Goal: Task Accomplishment & Management: Use online tool/utility

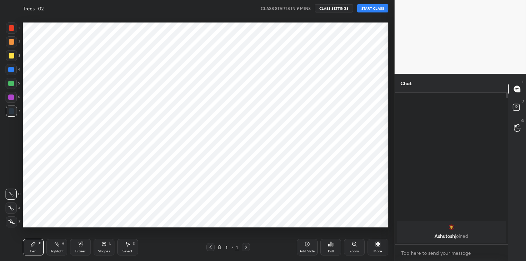
scroll to position [217, 366]
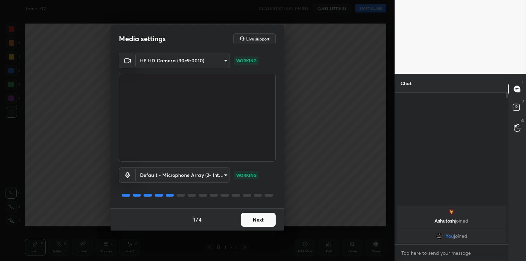
click at [252, 216] on button "Next" at bounding box center [258, 220] width 35 height 14
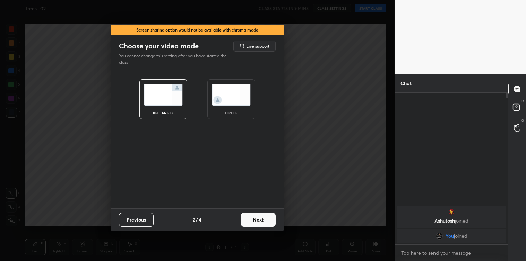
click at [252, 216] on button "Next" at bounding box center [258, 220] width 35 height 14
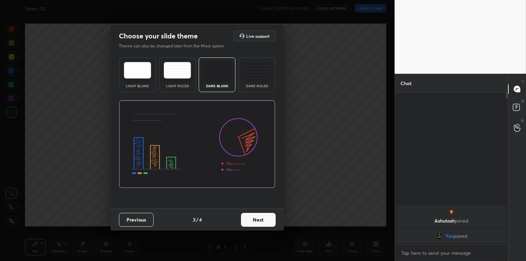
click at [252, 216] on button "Next" at bounding box center [258, 220] width 35 height 14
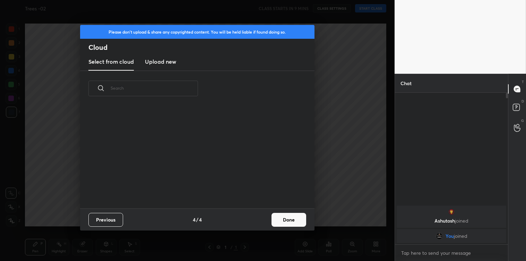
scroll to position [103, 222]
click at [163, 63] on h3 "Upload new" at bounding box center [160, 62] width 31 height 8
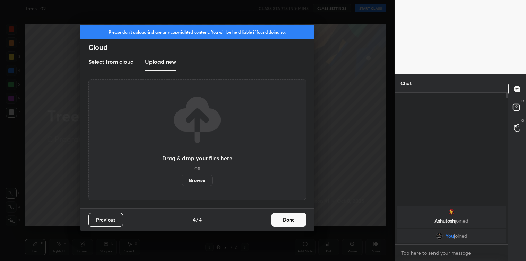
click at [198, 175] on label "Browse" at bounding box center [197, 180] width 31 height 11
click at [182, 175] on input "Browse" at bounding box center [182, 180] width 0 height 11
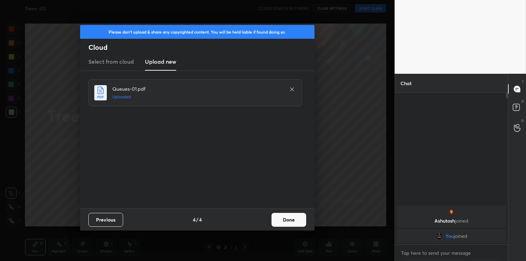
click at [284, 216] on button "Done" at bounding box center [288, 220] width 35 height 14
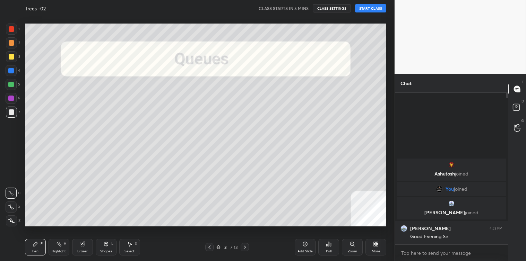
click at [125, 241] on div "Select S" at bounding box center [129, 247] width 21 height 17
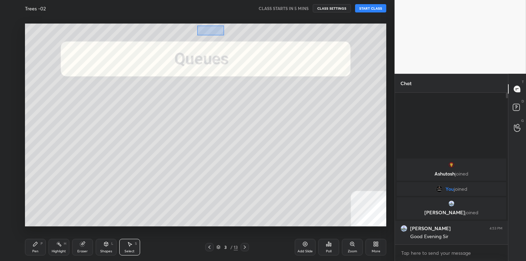
drag, startPoint x: 197, startPoint y: 26, endPoint x: 224, endPoint y: 36, distance: 29.2
click at [224, 36] on div "0 ° Undo Copy Duplicate Duplicate to new slide Delete" at bounding box center [205, 125] width 361 height 203
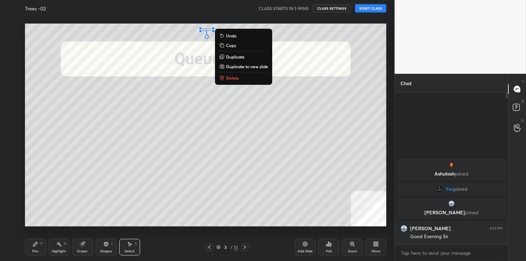
click at [231, 74] on button "Delete" at bounding box center [244, 78] width 52 height 8
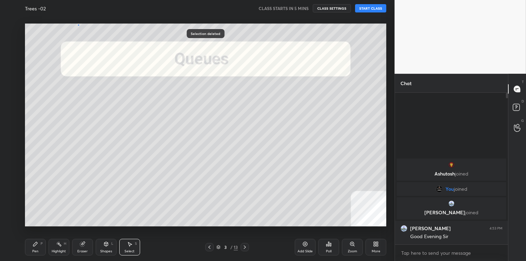
click at [78, 25] on div "0 ° Undo Copy Duplicate Duplicate to new slide Delete" at bounding box center [205, 125] width 361 height 203
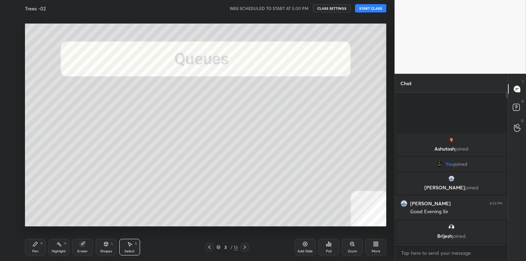
click at [364, 5] on button "START CLASS" at bounding box center [370, 8] width 31 height 8
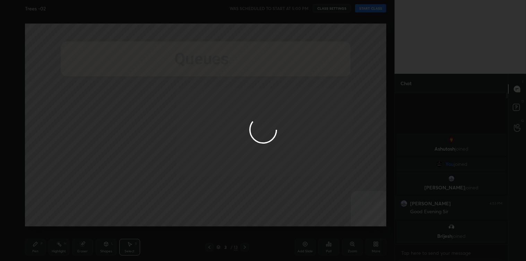
type textarea "x"
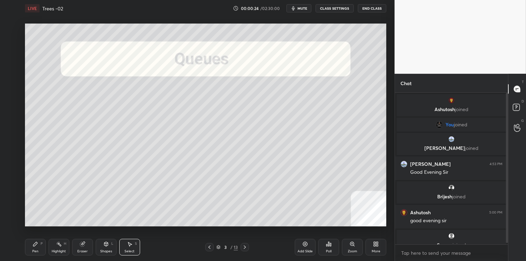
scroll to position [9, 0]
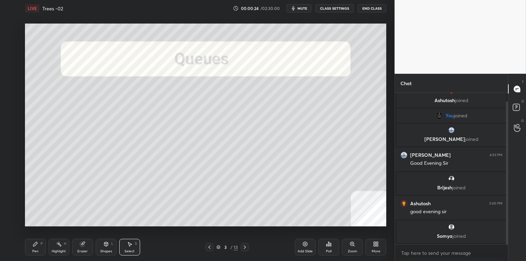
drag, startPoint x: 507, startPoint y: 190, endPoint x: 507, endPoint y: 213, distance: 23.2
click at [507, 213] on div at bounding box center [507, 173] width 2 height 143
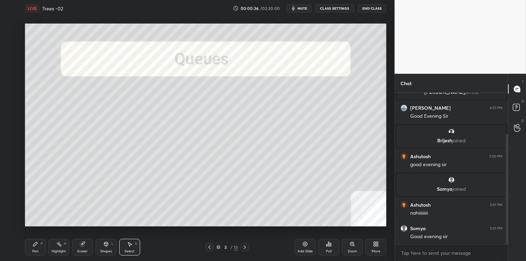
scroll to position [81, 0]
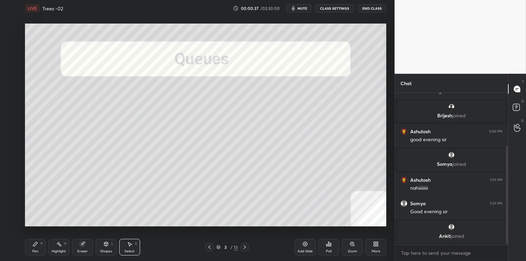
click at [247, 248] on icon at bounding box center [245, 248] width 6 height 6
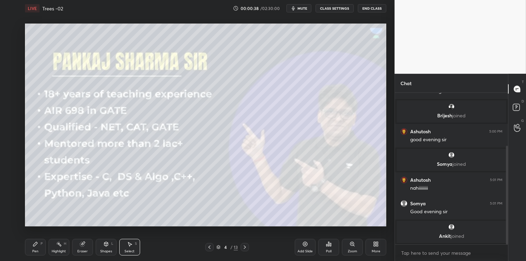
click at [248, 247] on div at bounding box center [244, 247] width 8 height 8
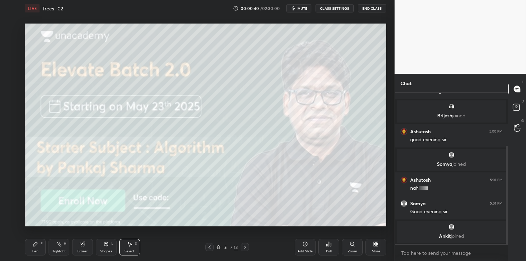
click at [33, 247] on icon at bounding box center [36, 245] width 6 height 6
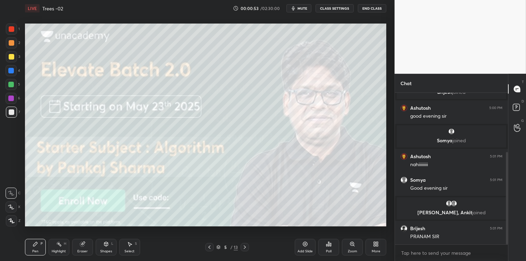
scroll to position [122, 0]
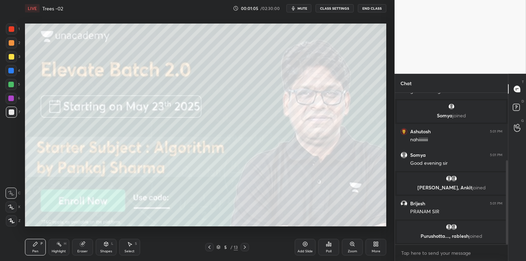
click at [305, 9] on span "mute" at bounding box center [302, 8] width 10 height 5
click at [305, 9] on span "unmute" at bounding box center [301, 8] width 15 height 5
click at [245, 247] on icon at bounding box center [245, 248] width 6 height 6
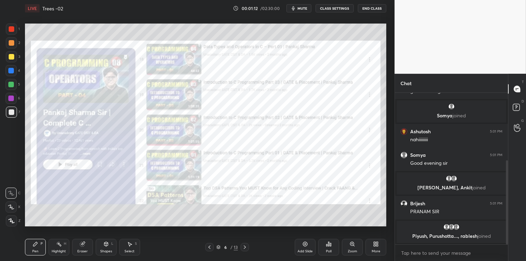
click at [246, 248] on icon at bounding box center [245, 248] width 6 height 6
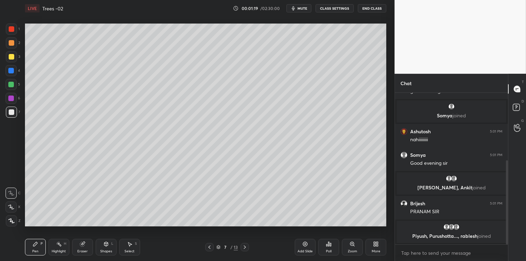
click at [103, 246] on div "Shapes L" at bounding box center [106, 247] width 21 height 17
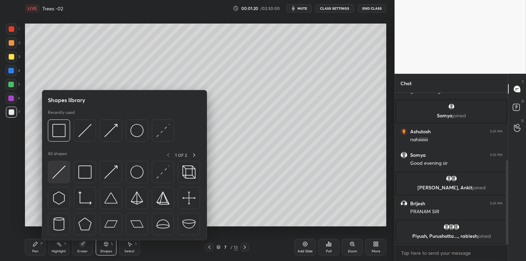
click at [61, 178] on img at bounding box center [58, 172] width 13 height 13
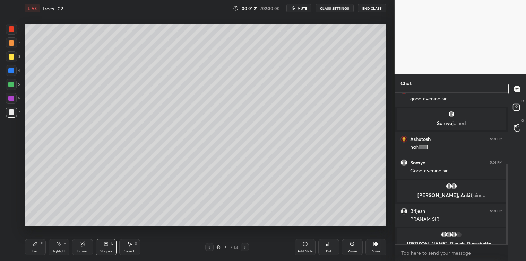
scroll to position [135, 0]
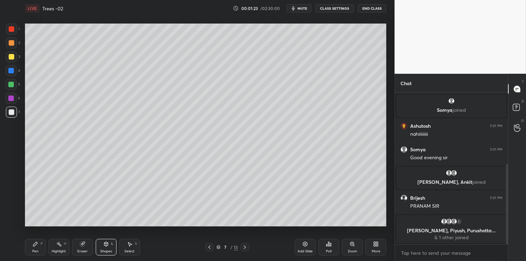
click at [38, 245] on div "Pen P" at bounding box center [35, 247] width 21 height 17
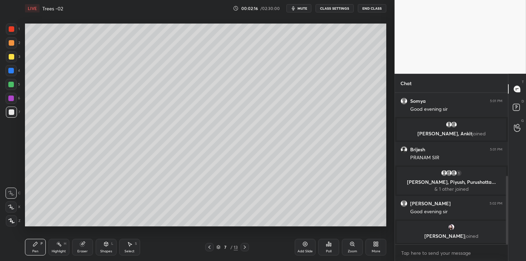
scroll to position [207, 0]
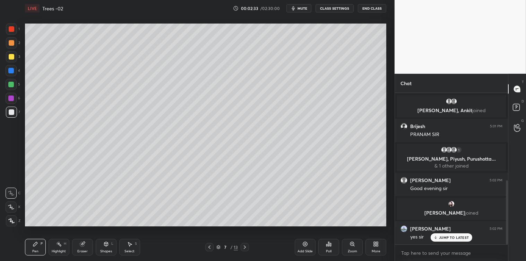
click at [304, 10] on span "mute" at bounding box center [302, 8] width 10 height 5
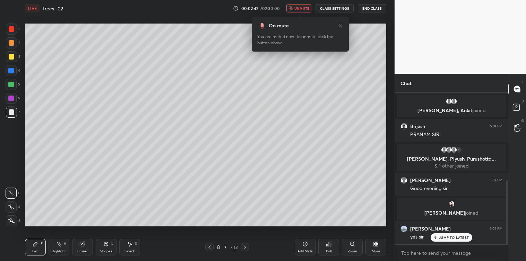
click at [307, 9] on span "unmute" at bounding box center [301, 8] width 15 height 5
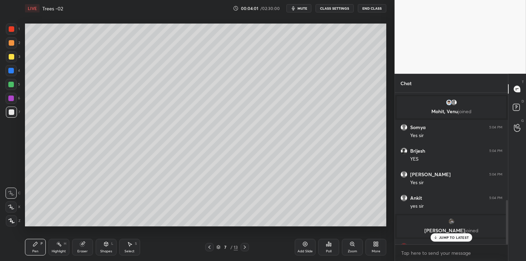
scroll to position [369, 0]
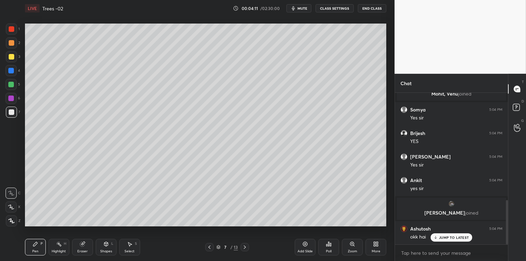
click at [447, 236] on p "JUMP TO LATEST" at bounding box center [454, 238] width 30 height 4
click at [302, 243] on div "Add Slide" at bounding box center [305, 247] width 21 height 17
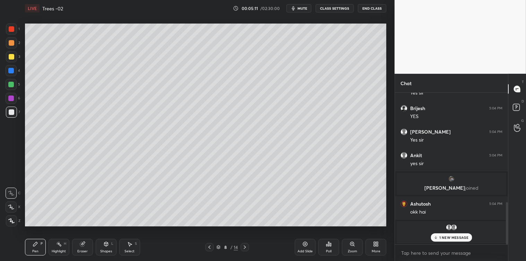
click at [104, 250] on div "Shapes" at bounding box center [106, 251] width 12 height 3
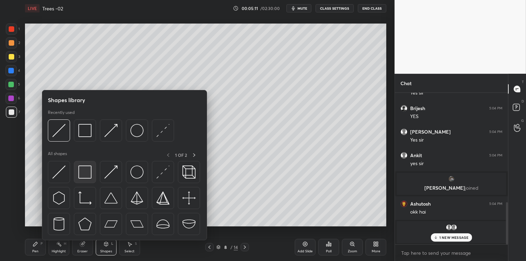
click at [84, 174] on img at bounding box center [84, 172] width 13 height 13
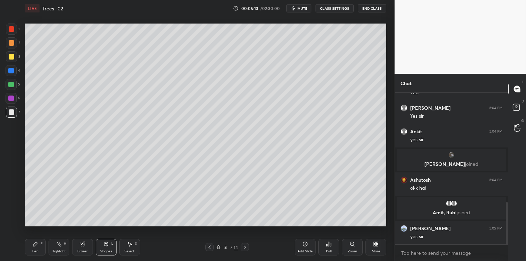
scroll to position [392, 0]
click at [33, 248] on div "Pen P" at bounding box center [35, 247] width 21 height 17
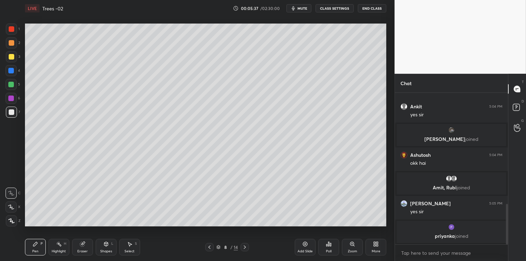
scroll to position [440, 0]
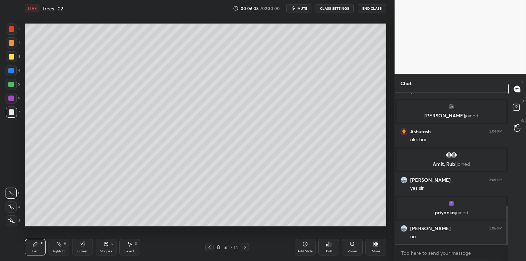
click at [135, 250] on div "Select S" at bounding box center [129, 247] width 21 height 17
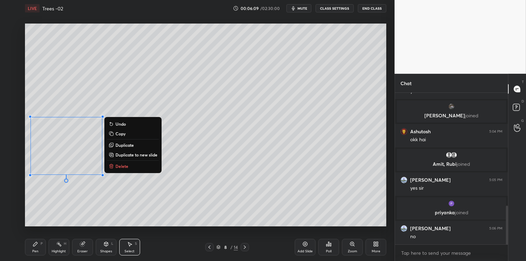
click at [120, 166] on p "Delete" at bounding box center [121, 167] width 13 height 6
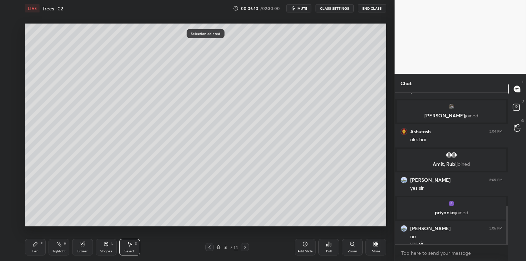
scroll to position [447, 0]
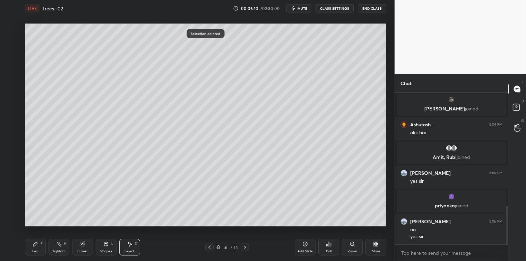
click at [106, 251] on div "Shapes" at bounding box center [106, 251] width 12 height 3
click at [11, 57] on div at bounding box center [12, 57] width 6 height 6
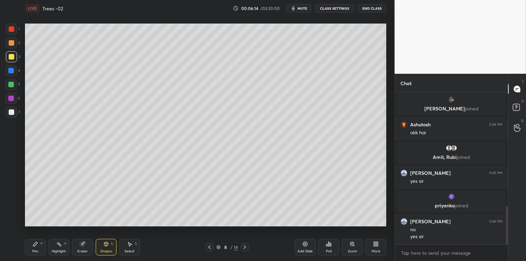
scroll to position [470, 0]
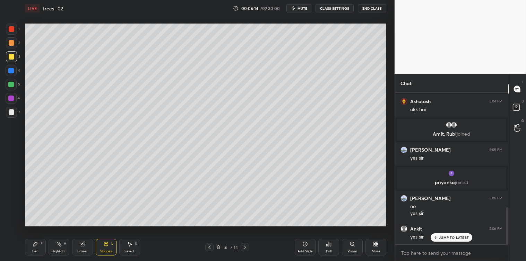
click at [28, 248] on div "Pen P" at bounding box center [35, 247] width 21 height 17
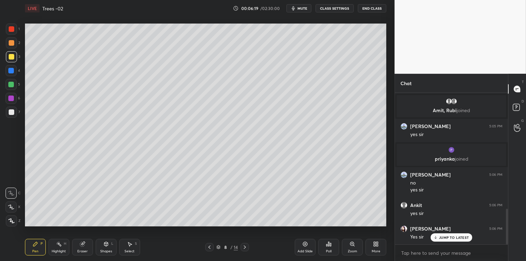
click at [129, 241] on div "Select S" at bounding box center [129, 247] width 21 height 17
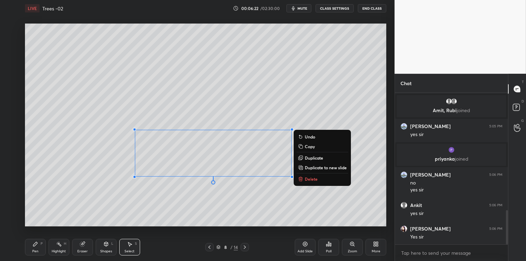
scroll to position [518, 0]
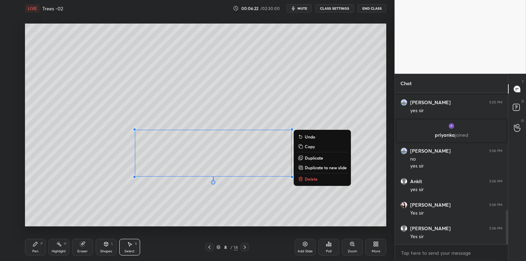
click at [307, 147] on p "Copy" at bounding box center [310, 147] width 10 height 6
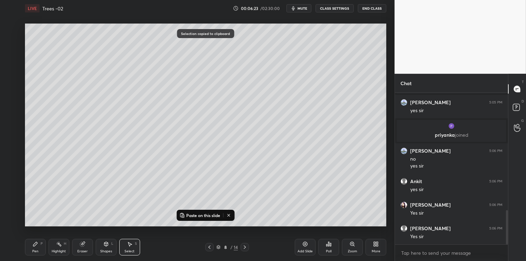
click at [306, 245] on icon at bounding box center [305, 245] width 6 height 6
click at [211, 216] on p "Paste on this slide" at bounding box center [203, 216] width 34 height 6
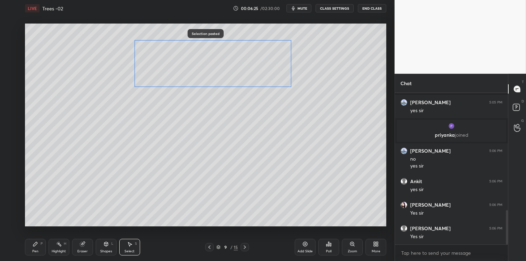
scroll to position [541, 0]
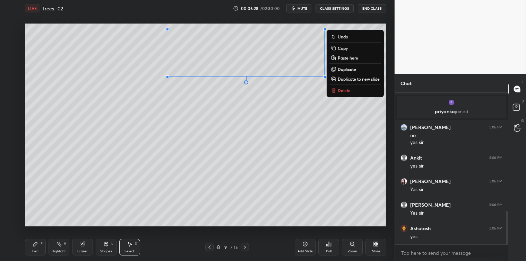
click at [158, 153] on div "0 ° Undo Copy Paste here Duplicate Duplicate to new slide Delete" at bounding box center [205, 125] width 361 height 203
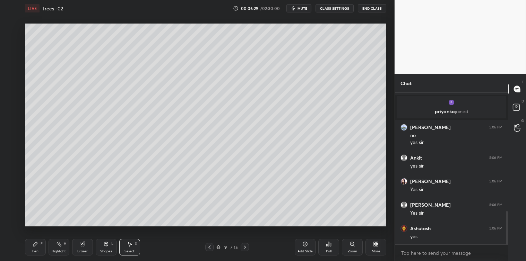
click at [33, 248] on div "Pen P" at bounding box center [35, 247] width 21 height 17
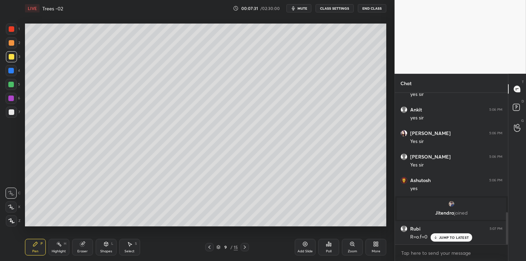
scroll to position [560, 0]
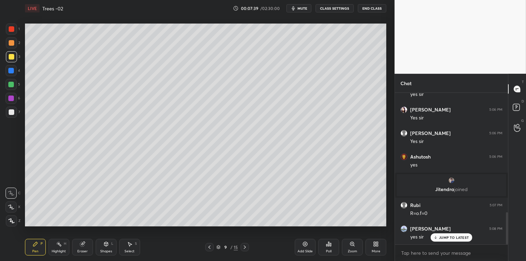
click at [127, 246] on icon at bounding box center [130, 245] width 6 height 6
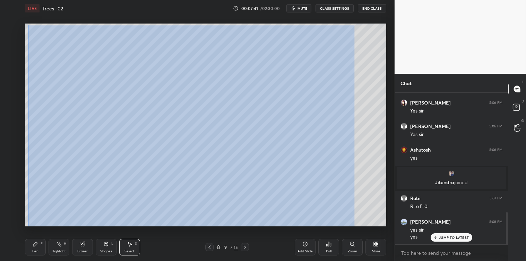
scroll to position [591, 0]
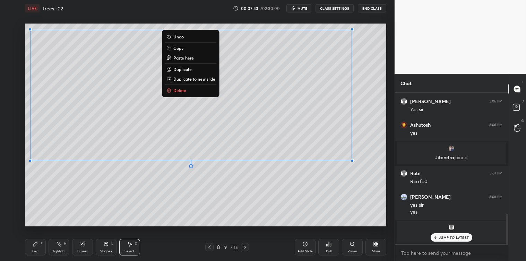
click at [182, 46] on p "Copy" at bounding box center [178, 48] width 10 height 6
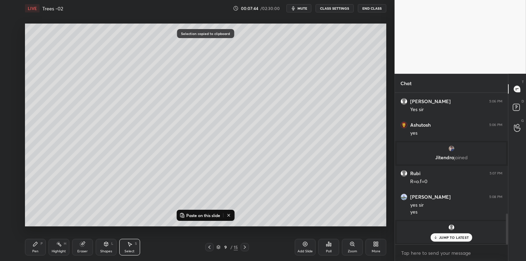
click at [303, 245] on icon at bounding box center [305, 245] width 6 height 6
click at [210, 217] on p "Paste on this slide" at bounding box center [203, 216] width 34 height 6
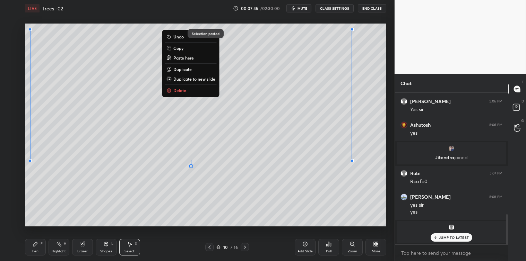
scroll to position [615, 0]
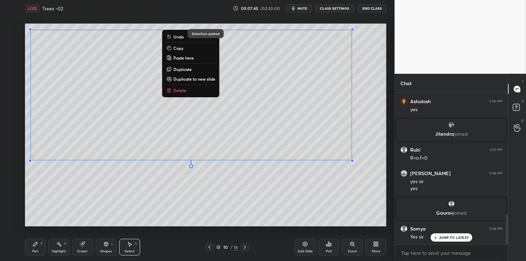
click at [215, 229] on div "0 ° Undo Copy Paste here Duplicate Duplicate to new slide Delete Selection past…" at bounding box center [205, 125] width 367 height 217
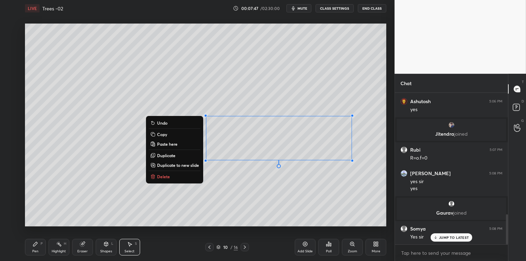
click at [168, 177] on p "Delete" at bounding box center [163, 177] width 13 height 6
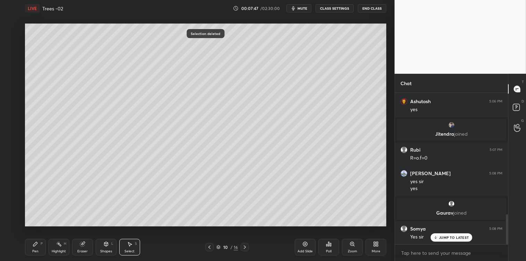
click at [33, 247] on div "Pen P" at bounding box center [35, 247] width 21 height 17
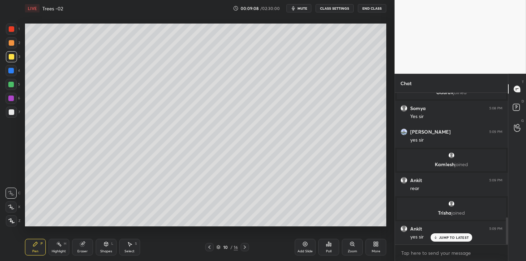
scroll to position [705, 0]
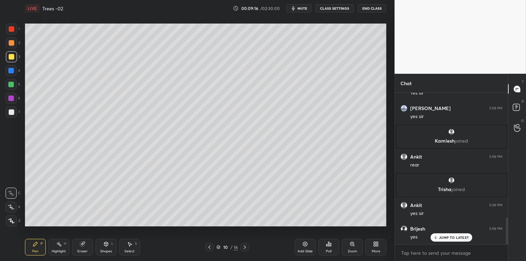
click at [129, 246] on icon at bounding box center [130, 245] width 4 height 4
click at [60, 26] on div "0 ° Undo Copy Paste here Duplicate Duplicate to new slide Delete" at bounding box center [205, 125] width 361 height 203
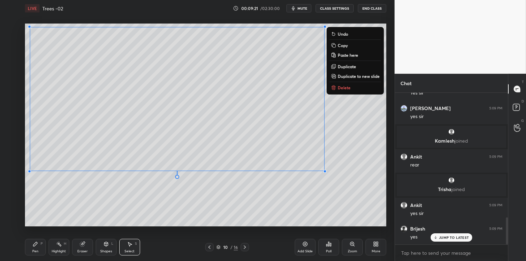
click at [342, 44] on p "Copy" at bounding box center [342, 46] width 10 height 6
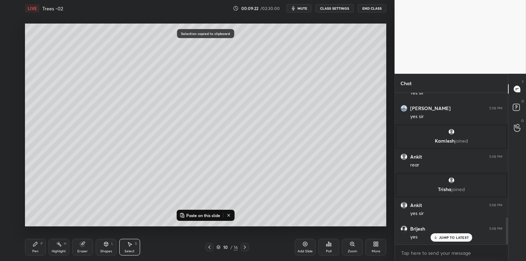
click at [305, 246] on icon at bounding box center [305, 245] width 6 height 6
click at [214, 215] on p "Paste on this slide" at bounding box center [203, 216] width 34 height 6
click at [216, 227] on div "0 ° Undo Copy Paste here Duplicate Duplicate to new slide Delete Selection past…" at bounding box center [205, 125] width 367 height 217
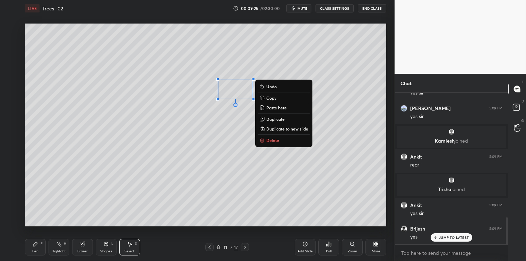
click at [268, 140] on p "Delete" at bounding box center [272, 141] width 13 height 6
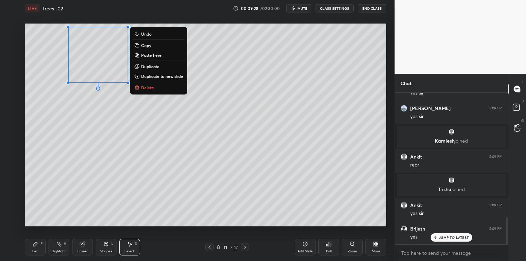
click at [152, 90] on button "Delete" at bounding box center [159, 88] width 52 height 8
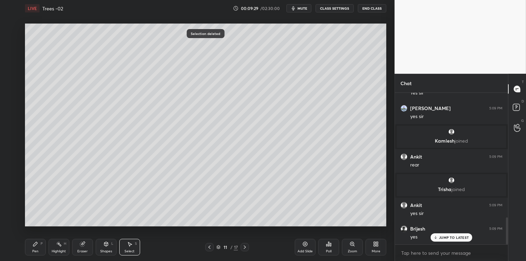
click at [32, 251] on div "Pen" at bounding box center [35, 251] width 6 height 3
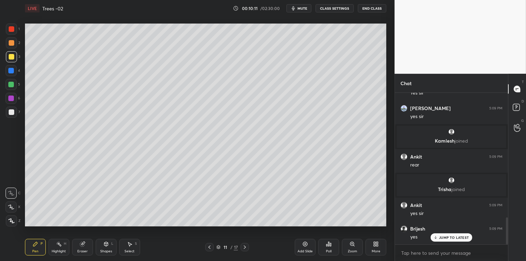
click at [11, 84] on div at bounding box center [11, 85] width 6 height 6
click at [128, 248] on div "Select S" at bounding box center [129, 247] width 21 height 17
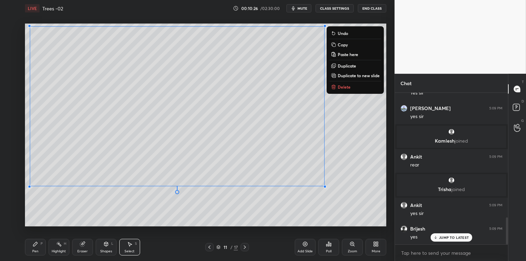
click at [340, 44] on p "Copy" at bounding box center [342, 45] width 10 height 6
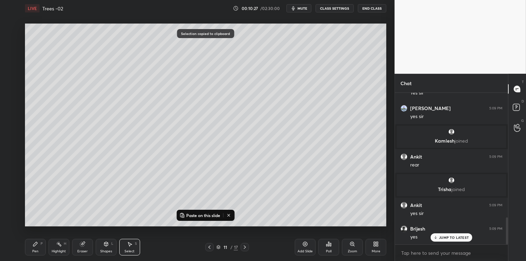
click at [304, 244] on icon at bounding box center [305, 245] width 6 height 6
click at [218, 216] on p "Paste on this slide" at bounding box center [203, 216] width 34 height 6
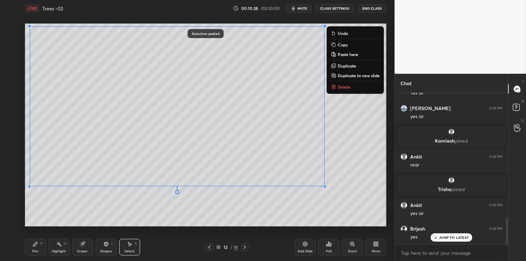
click at [220, 223] on div "0 ° Undo Copy Paste here Duplicate Duplicate to new slide Delete" at bounding box center [205, 125] width 361 height 203
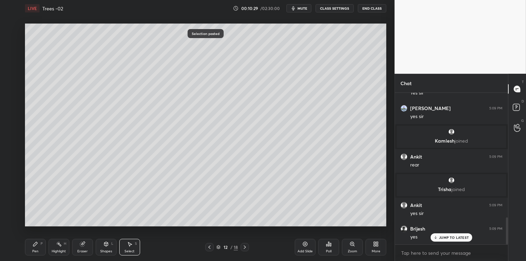
scroll to position [729, 0]
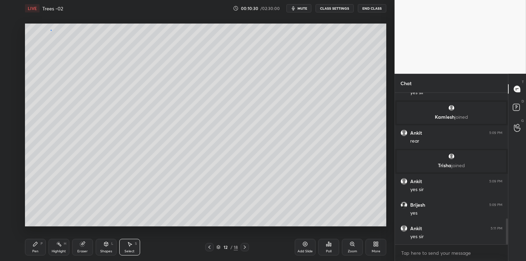
click at [51, 30] on div "0 ° Undo Copy Paste here Duplicate Duplicate to new slide Delete" at bounding box center [205, 125] width 361 height 203
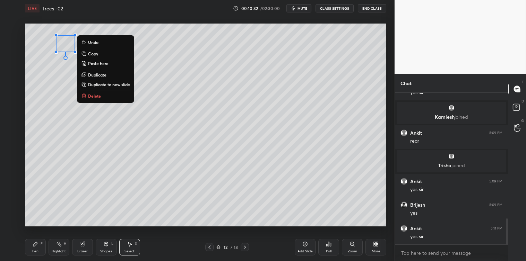
click at [97, 96] on p "Delete" at bounding box center [94, 96] width 13 height 6
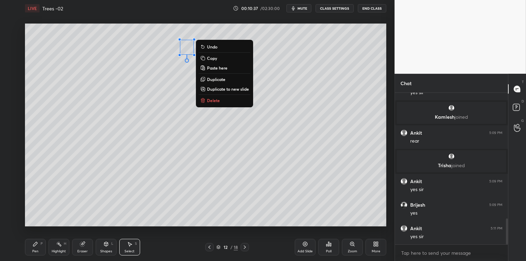
click at [209, 100] on p "Delete" at bounding box center [213, 101] width 13 height 6
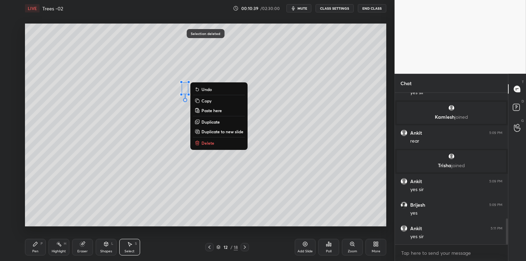
click at [207, 141] on p "Delete" at bounding box center [207, 143] width 13 height 6
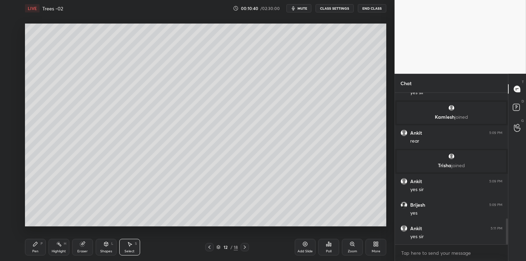
click at [37, 248] on div "Pen P" at bounding box center [35, 247] width 21 height 17
click at [9, 114] on div at bounding box center [12, 112] width 6 height 6
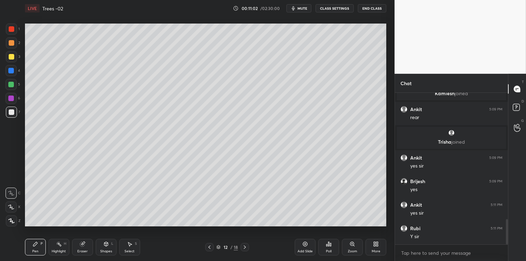
click at [134, 242] on div "Select S" at bounding box center [129, 247] width 21 height 17
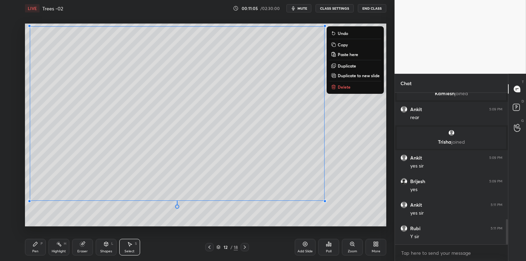
click at [341, 43] on p "Copy" at bounding box center [342, 45] width 10 height 6
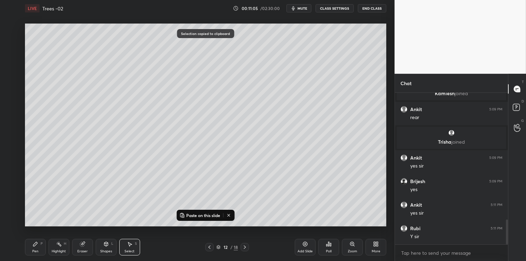
scroll to position [776, 0]
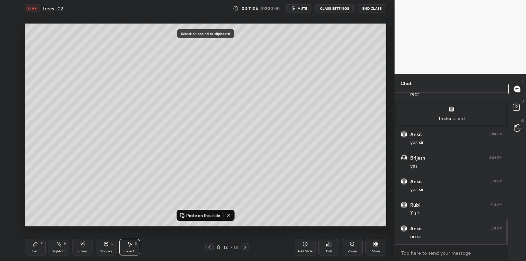
click at [303, 244] on icon at bounding box center [305, 244] width 5 height 5
click at [212, 213] on p "Paste on this slide" at bounding box center [203, 216] width 34 height 6
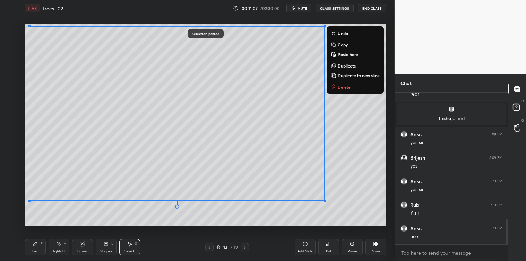
click at [217, 226] on div "0 ° Undo Copy Paste here Duplicate Duplicate to new slide Delete" at bounding box center [205, 125] width 361 height 203
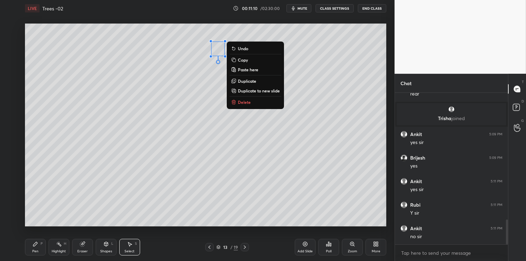
click at [238, 102] on p "Delete" at bounding box center [244, 102] width 13 height 6
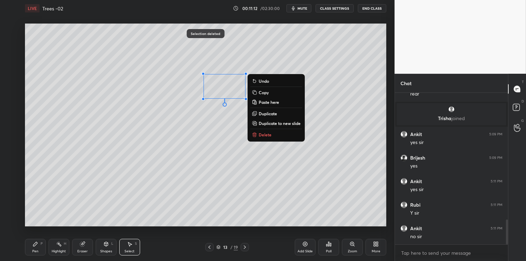
click at [185, 83] on div "0 ° Undo Copy Paste here Duplicate Duplicate to new slide Delete" at bounding box center [205, 125] width 361 height 203
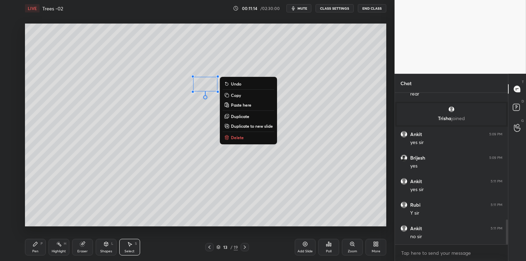
click at [233, 138] on p "Delete" at bounding box center [237, 138] width 13 height 6
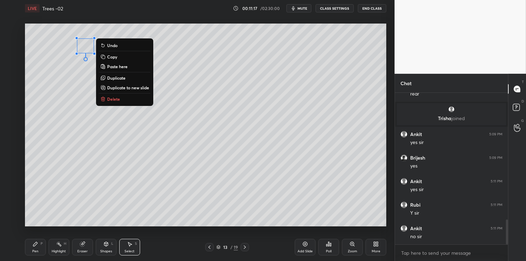
click at [118, 97] on p "Delete" at bounding box center [113, 99] width 13 height 6
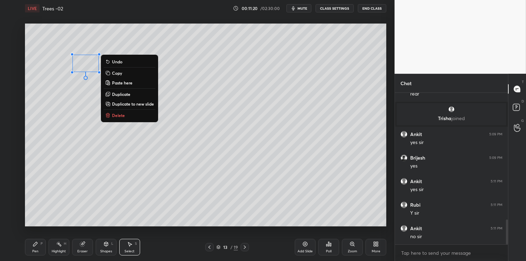
click at [62, 54] on div "0 ° Undo Copy Paste here Duplicate Duplicate to new slide Delete" at bounding box center [205, 125] width 361 height 203
click at [119, 116] on p "Delete" at bounding box center [118, 116] width 13 height 6
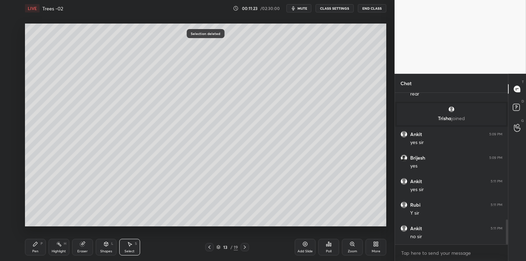
click at [36, 250] on div "Pen" at bounding box center [35, 251] width 6 height 3
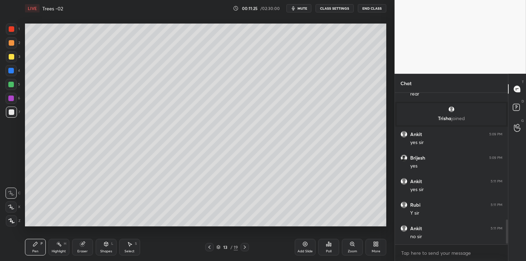
scroll to position [799, 0]
click at [126, 251] on div "Select" at bounding box center [129, 251] width 10 height 3
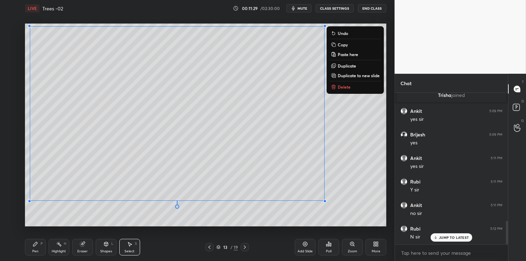
scroll to position [823, 0]
click at [339, 45] on p "Copy" at bounding box center [342, 45] width 10 height 6
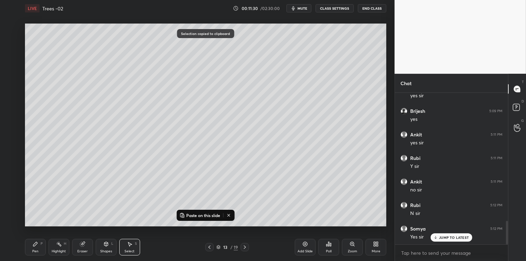
click at [303, 247] on div "Add Slide" at bounding box center [305, 247] width 21 height 17
click at [202, 215] on p "Paste on this slide" at bounding box center [203, 216] width 34 height 6
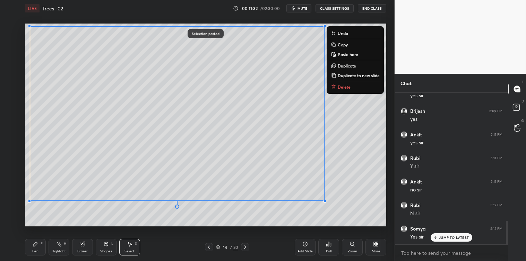
click at [214, 225] on div "0 ° Undo Copy Paste here Duplicate Duplicate to new slide Delete" at bounding box center [205, 125] width 361 height 203
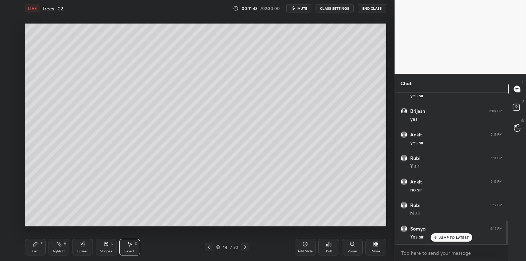
click at [121, 248] on div "Select S" at bounding box center [129, 247] width 21 height 17
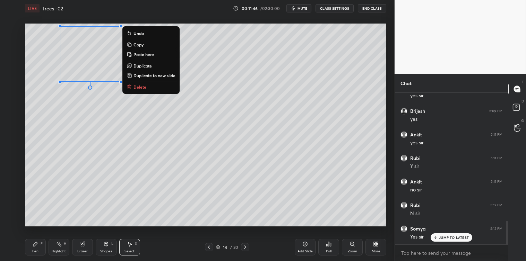
click at [144, 89] on button "Delete" at bounding box center [151, 87] width 52 height 8
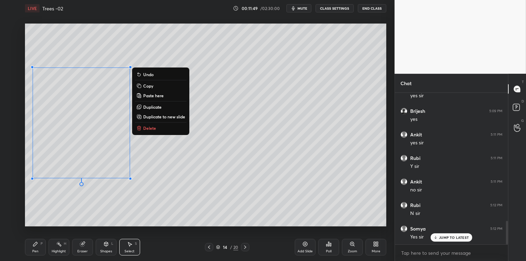
click at [86, 214] on div "0 ° Undo Copy Paste here Duplicate Duplicate to new slide Delete" at bounding box center [205, 125] width 361 height 203
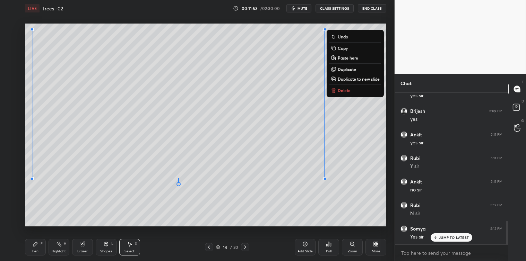
click at [343, 46] on p "Copy" at bounding box center [342, 48] width 10 height 6
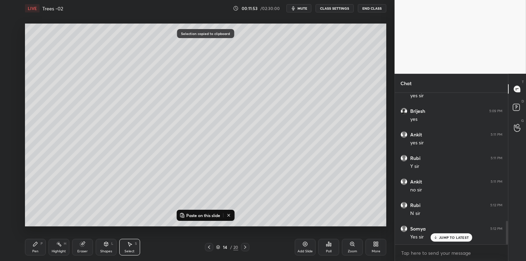
click at [305, 246] on icon at bounding box center [305, 245] width 6 height 6
click at [210, 216] on p "Paste on this slide" at bounding box center [203, 216] width 34 height 6
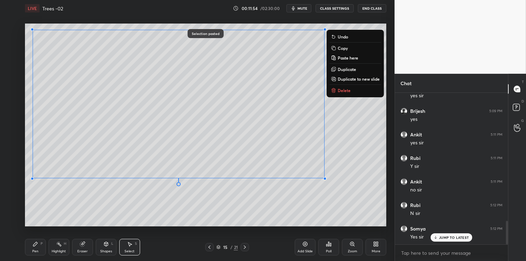
click at [214, 227] on div "0 ° Undo Copy Paste here Duplicate Duplicate to new slide Delete Selection past…" at bounding box center [205, 125] width 367 height 217
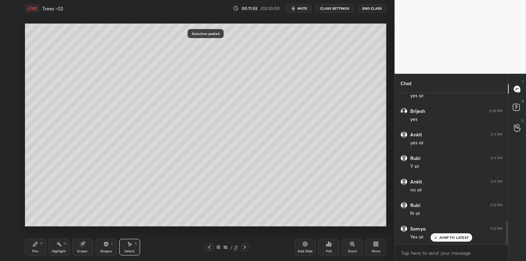
click at [39, 245] on div "Pen P" at bounding box center [35, 247] width 21 height 17
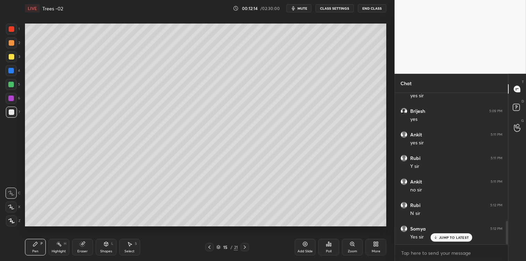
click at [128, 243] on icon at bounding box center [130, 245] width 6 height 6
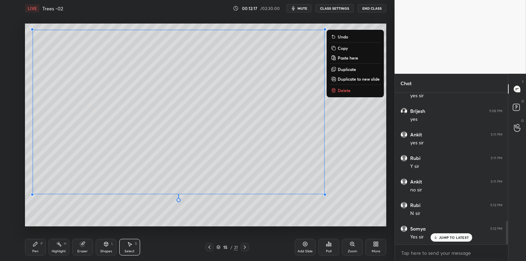
click at [342, 47] on p "Copy" at bounding box center [342, 48] width 10 height 6
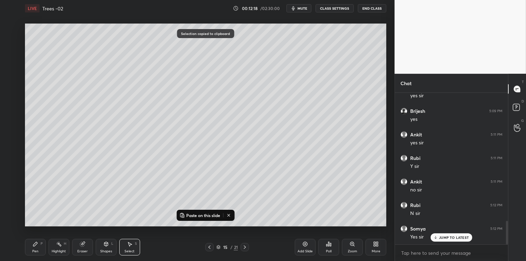
click at [306, 244] on icon at bounding box center [305, 245] width 6 height 6
click at [210, 215] on p "Paste on this slide" at bounding box center [203, 216] width 34 height 6
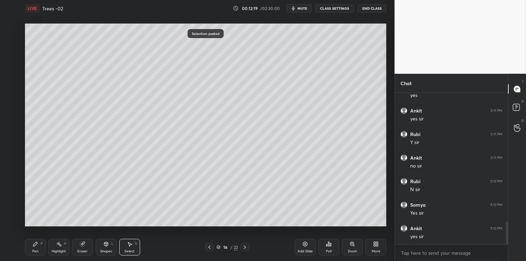
click at [213, 229] on div "0 ° Undo Copy Paste here Duplicate Duplicate to new slide Delete Selection past…" at bounding box center [205, 125] width 367 height 217
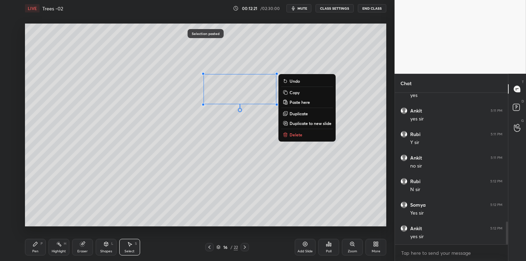
click at [242, 154] on div "0 ° Undo Copy Paste here Duplicate Duplicate to new slide Delete" at bounding box center [205, 125] width 361 height 203
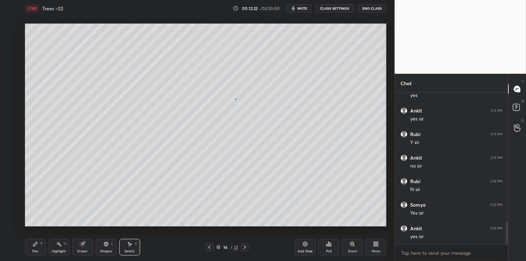
click at [0, 0] on button "Paste here" at bounding box center [0, 0] width 0 height 0
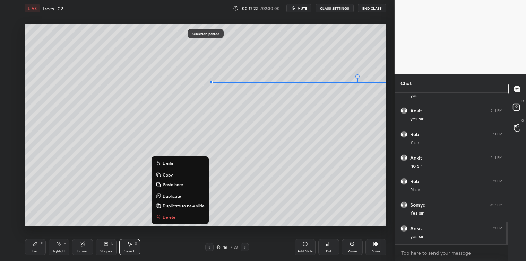
click at [234, 95] on div "0 ° Undo Copy Paste here Duplicate Duplicate to new slide Delete" at bounding box center [205, 125] width 361 height 203
click at [174, 216] on p "Delete" at bounding box center [169, 217] width 13 height 6
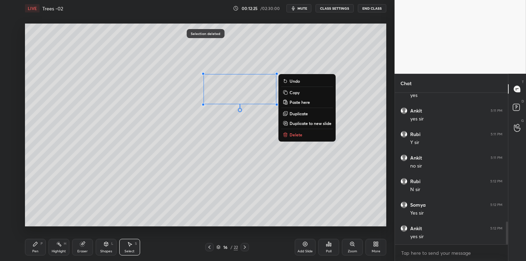
scroll to position [870, 0]
click at [200, 161] on div "0 ° Undo Copy Paste here Duplicate Duplicate to new slide Delete" at bounding box center [205, 125] width 361 height 203
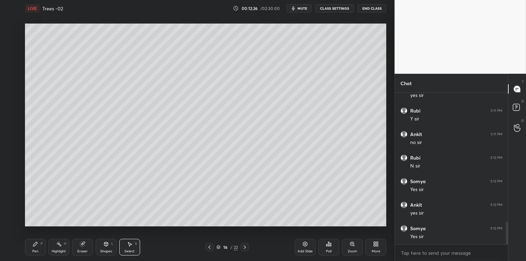
click at [82, 246] on icon at bounding box center [82, 244] width 5 height 5
click at [35, 244] on icon at bounding box center [35, 244] width 4 height 4
click at [12, 86] on div at bounding box center [11, 85] width 6 height 6
click at [131, 246] on icon at bounding box center [130, 245] width 6 height 6
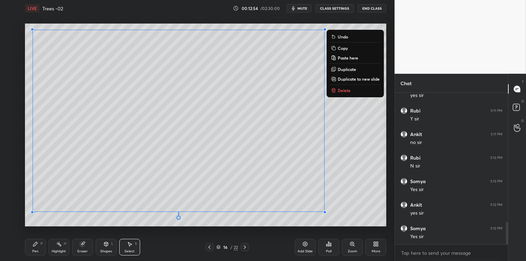
click at [342, 46] on p "Copy" at bounding box center [342, 48] width 10 height 6
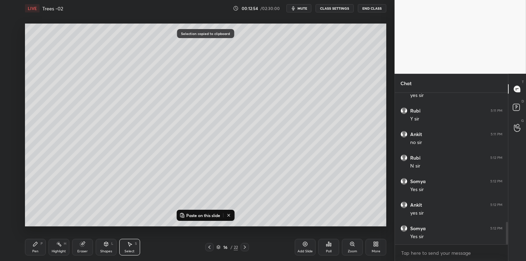
click at [301, 245] on div "Add Slide" at bounding box center [305, 247] width 21 height 17
click at [209, 217] on p "Paste on this slide" at bounding box center [203, 216] width 34 height 6
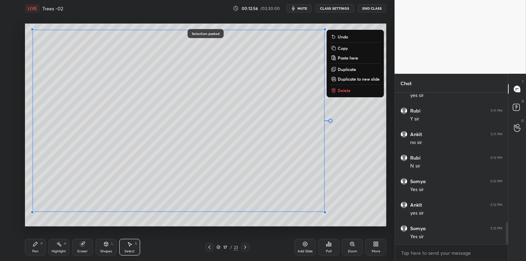
click at [205, 229] on div "0 ° Undo Copy Paste here Duplicate Duplicate to new slide Delete Selection past…" at bounding box center [205, 125] width 367 height 217
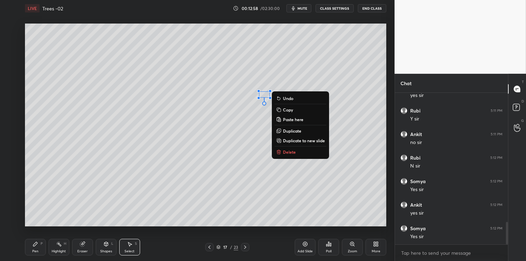
click at [286, 150] on p "Delete" at bounding box center [289, 152] width 13 height 6
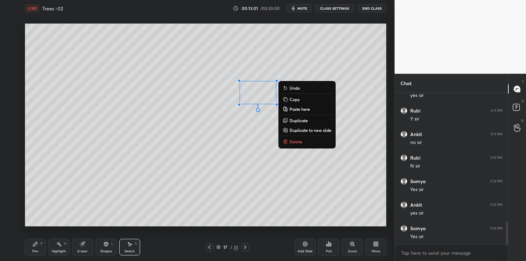
click at [293, 143] on p "Delete" at bounding box center [295, 142] width 13 height 6
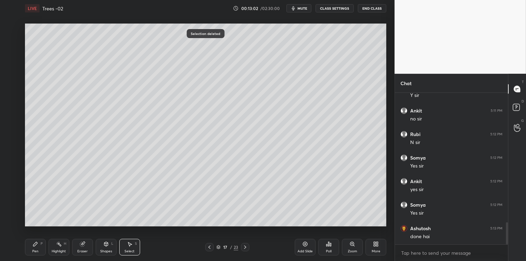
click at [36, 247] on icon at bounding box center [36, 245] width 6 height 6
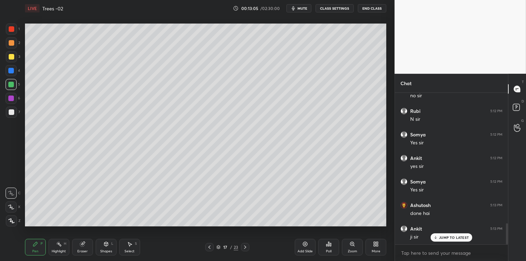
scroll to position [941, 0]
click at [127, 245] on icon at bounding box center [130, 245] width 6 height 6
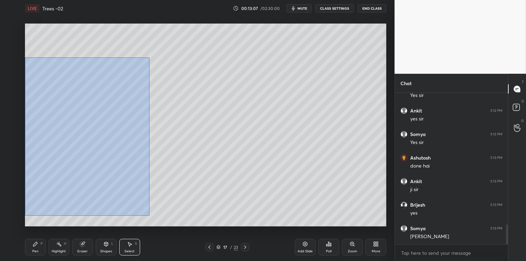
scroll to position [988, 0]
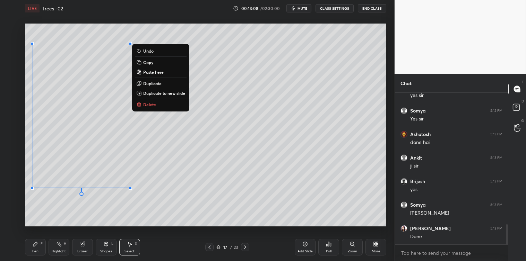
click at [71, 217] on div "0 ° Undo Copy Paste here Duplicate Duplicate to new slide Delete" at bounding box center [205, 125] width 361 height 203
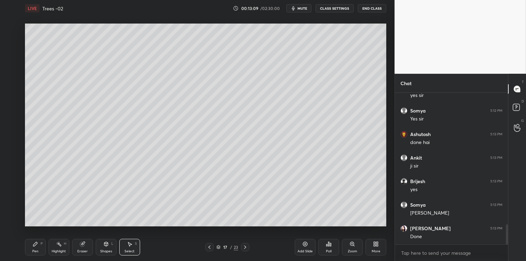
click at [46, 241] on div "Pen P Highlight H Eraser Shapes L Select S" at bounding box center [92, 247] width 135 height 17
click at [129, 249] on div "Select S" at bounding box center [129, 247] width 21 height 17
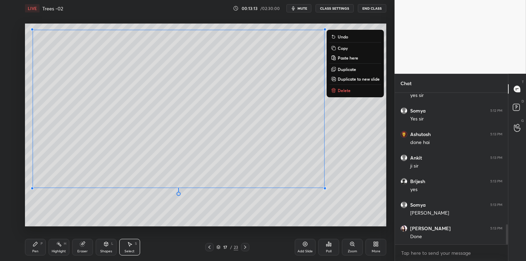
click at [342, 47] on p "Copy" at bounding box center [342, 48] width 10 height 6
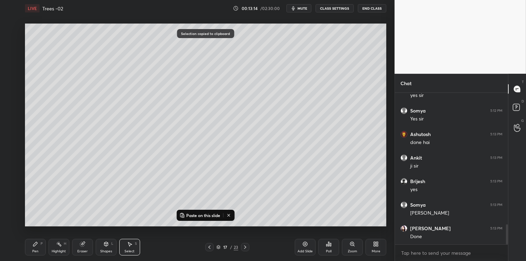
click at [300, 244] on div "Add Slide" at bounding box center [305, 247] width 21 height 17
click at [213, 215] on p "Paste on this slide" at bounding box center [203, 216] width 34 height 6
click at [213, 226] on div "0 ° Undo Copy Paste here Duplicate Duplicate to new slide Delete" at bounding box center [205, 125] width 361 height 203
click at [37, 246] on icon at bounding box center [36, 245] width 6 height 6
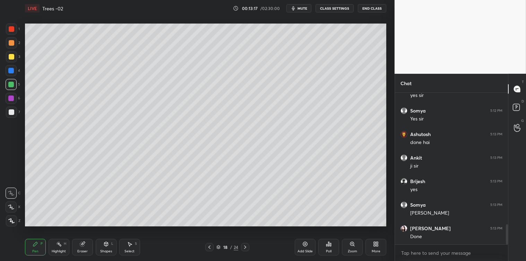
click at [11, 58] on div at bounding box center [12, 57] width 6 height 6
click at [132, 245] on icon at bounding box center [130, 245] width 6 height 6
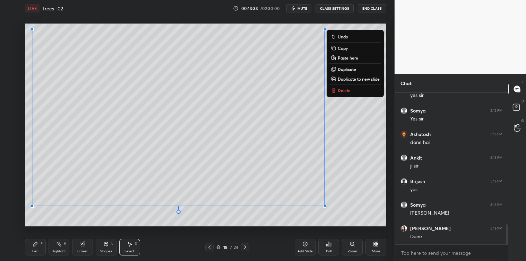
click at [341, 47] on p "Copy" at bounding box center [342, 48] width 10 height 6
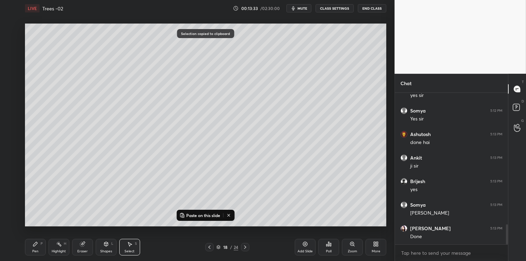
click at [304, 244] on icon at bounding box center [305, 245] width 6 height 6
click at [209, 215] on p "Paste on this slide" at bounding box center [203, 216] width 34 height 6
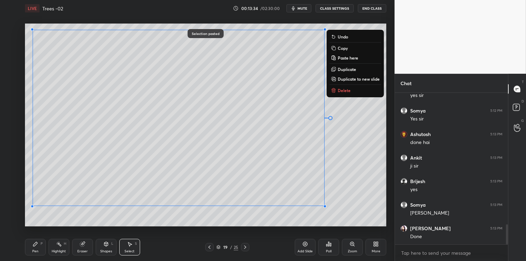
click at [211, 228] on div "0 ° Undo Copy Paste here Duplicate Duplicate to new slide Delete Selection past…" at bounding box center [205, 125] width 367 height 217
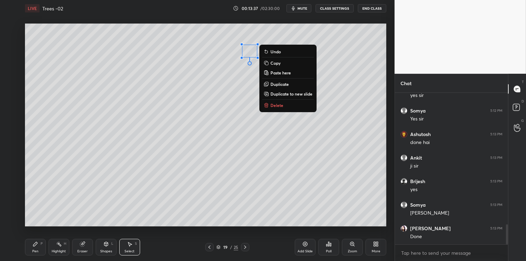
click at [272, 106] on p "Delete" at bounding box center [276, 106] width 13 height 6
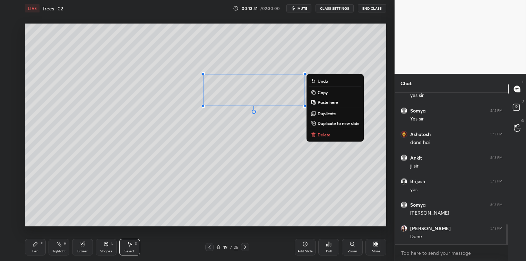
click at [195, 143] on div "0 ° Undo Copy Paste here Duplicate Duplicate to new slide Delete" at bounding box center [205, 125] width 361 height 203
click at [217, 136] on div "0 ° Undo Copy Paste here Duplicate Duplicate to new slide Delete" at bounding box center [205, 125] width 361 height 203
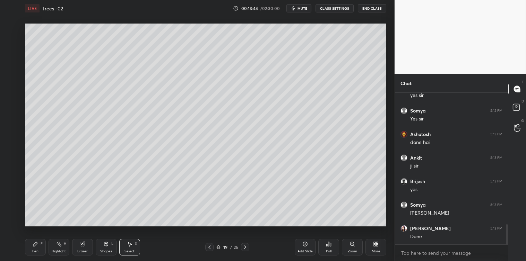
click at [82, 245] on icon at bounding box center [82, 244] width 5 height 5
click at [133, 245] on div "Select S" at bounding box center [129, 247] width 21 height 17
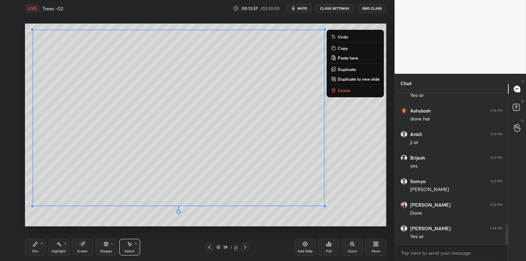
click at [339, 92] on p "Delete" at bounding box center [343, 91] width 13 height 6
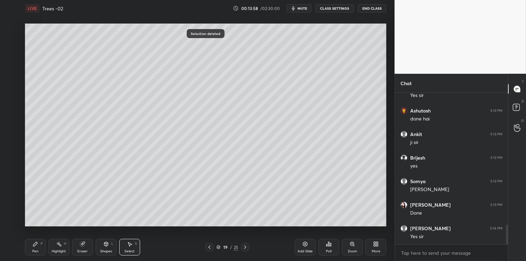
scroll to position [1035, 0]
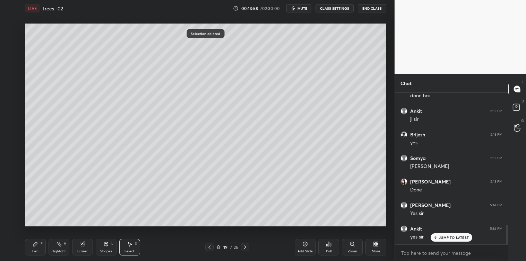
click at [207, 246] on icon at bounding box center [210, 248] width 6 height 6
click at [32, 248] on div "Pen P" at bounding box center [35, 247] width 21 height 17
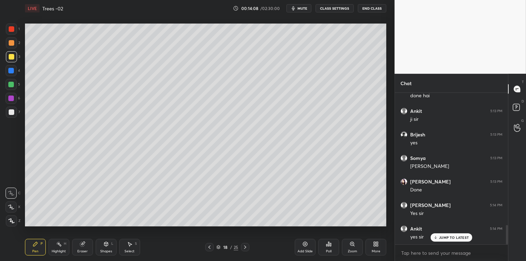
click at [11, 70] on div at bounding box center [11, 71] width 6 height 6
click at [304, 246] on icon at bounding box center [305, 244] width 5 height 5
click at [107, 247] on icon at bounding box center [106, 245] width 6 height 6
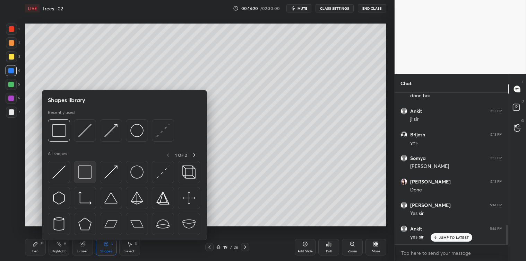
click at [85, 172] on img at bounding box center [84, 172] width 13 height 13
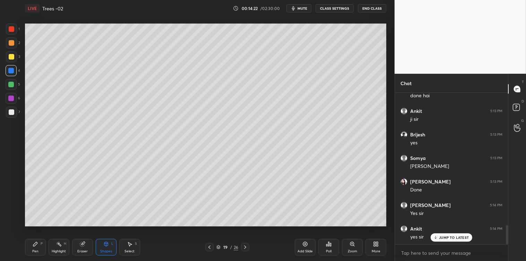
click at [34, 247] on icon at bounding box center [36, 245] width 6 height 6
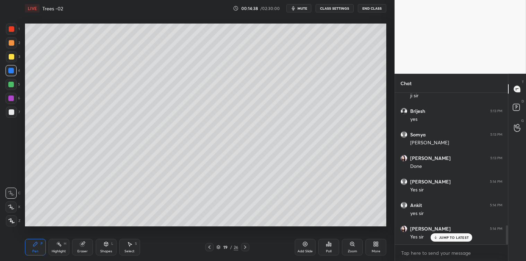
click at [7, 114] on div at bounding box center [11, 112] width 11 height 11
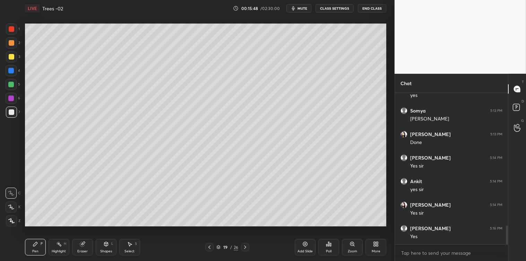
click at [324, 229] on div "Poll" at bounding box center [328, 247] width 21 height 39
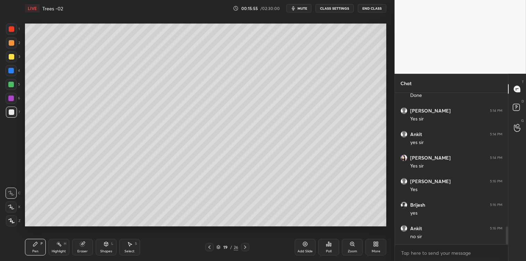
click at [304, 251] on div "Add Slide" at bounding box center [304, 251] width 15 height 3
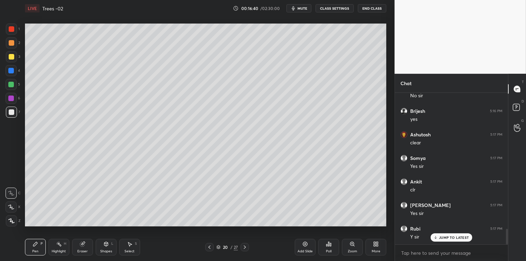
scroll to position [1319, 0]
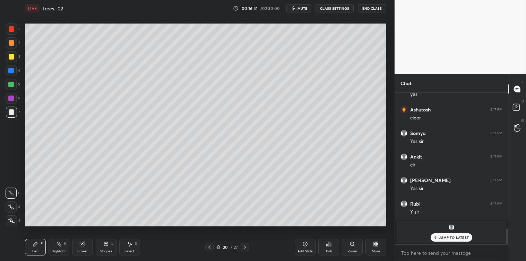
click at [303, 241] on div "Add Slide" at bounding box center [305, 247] width 21 height 17
click at [107, 248] on div "Shapes L" at bounding box center [106, 247] width 21 height 17
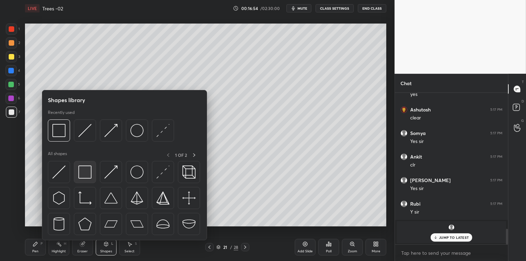
click at [82, 176] on img at bounding box center [84, 172] width 13 height 13
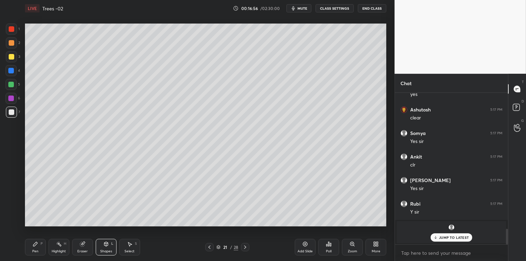
click at [40, 245] on div "Pen P" at bounding box center [35, 247] width 21 height 17
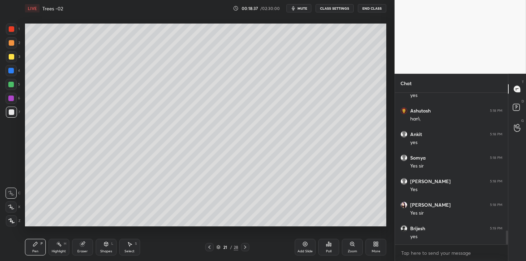
scroll to position [1532, 0]
click at [302, 246] on div "Add Slide" at bounding box center [305, 247] width 21 height 17
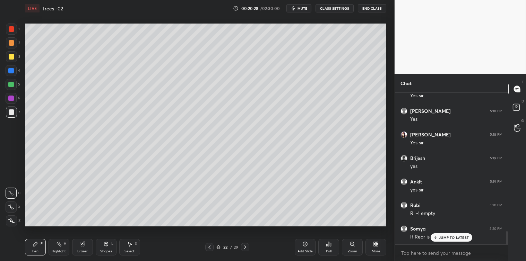
click at [440, 235] on div "JUMP TO LATEST" at bounding box center [451, 238] width 42 height 8
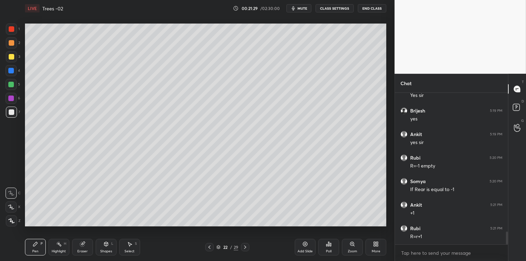
click at [130, 247] on icon at bounding box center [130, 245] width 6 height 6
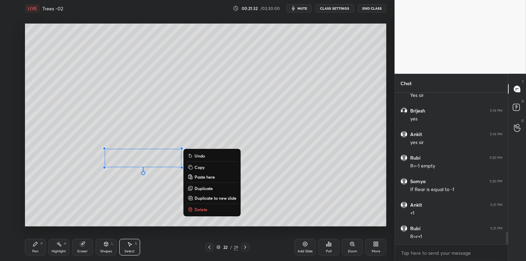
click at [199, 209] on p "Delete" at bounding box center [200, 210] width 13 height 6
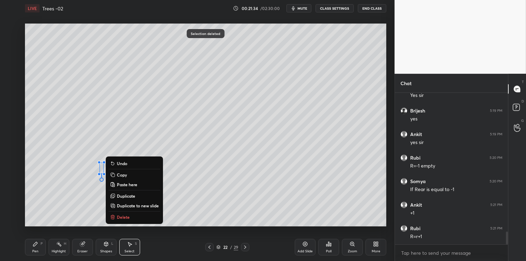
click at [122, 218] on p "Delete" at bounding box center [123, 217] width 13 height 6
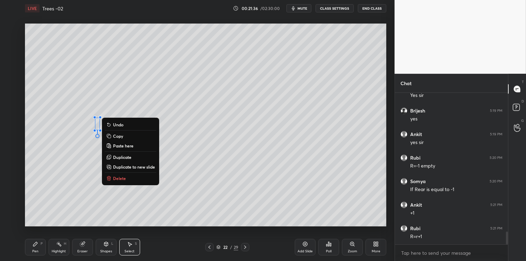
click at [124, 177] on p "Delete" at bounding box center [119, 179] width 13 height 6
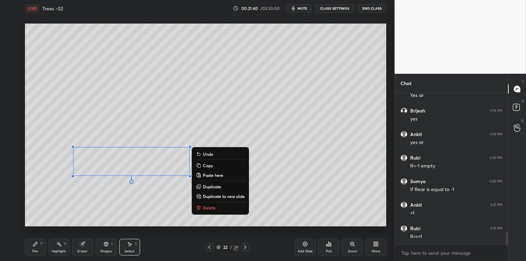
click at [136, 212] on div "0 ° Undo Copy Paste here Duplicate Duplicate to new slide Delete" at bounding box center [205, 125] width 361 height 203
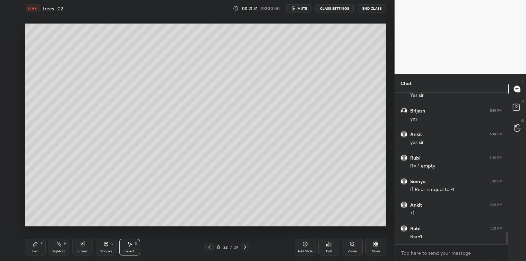
click at [41, 245] on div "P" at bounding box center [42, 243] width 2 height 3
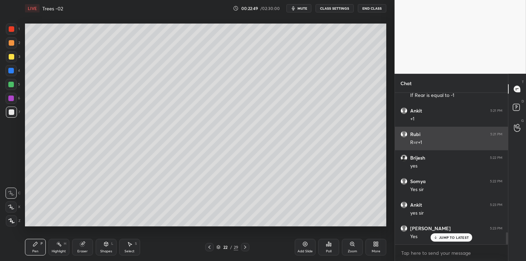
scroll to position [1756, 0]
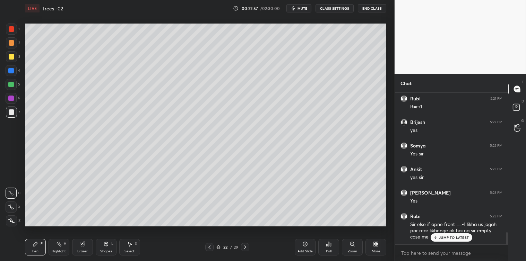
click at [439, 238] on p "JUMP TO LATEST" at bounding box center [454, 238] width 30 height 4
click at [8, 59] on div at bounding box center [11, 56] width 11 height 11
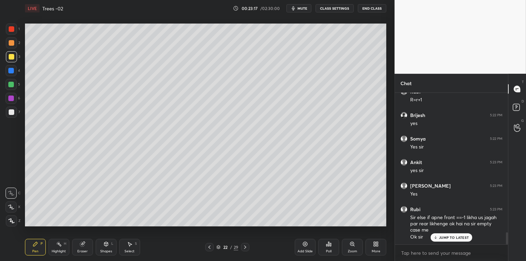
click at [437, 236] on icon at bounding box center [435, 238] width 5 height 4
click at [245, 247] on icon at bounding box center [245, 248] width 6 height 6
click at [106, 246] on icon at bounding box center [106, 244] width 4 height 4
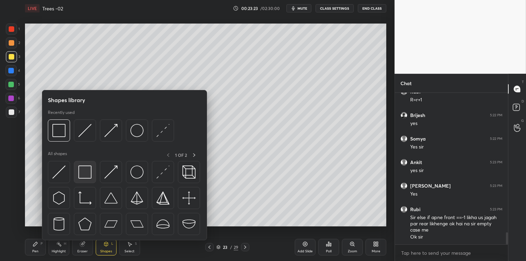
click at [86, 176] on img at bounding box center [84, 172] width 13 height 13
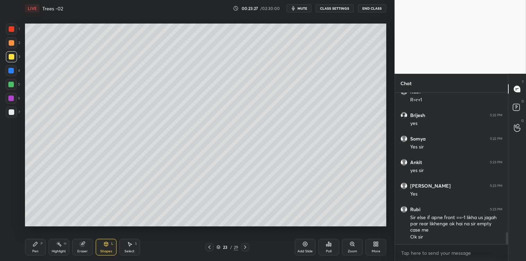
click at [36, 245] on icon at bounding box center [36, 245] width 6 height 6
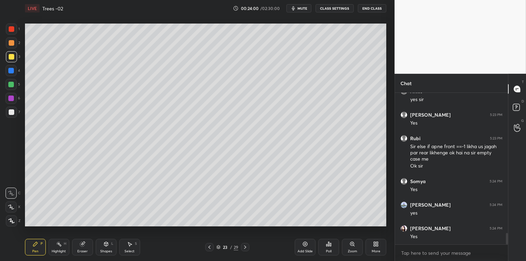
scroll to position [1857, 0]
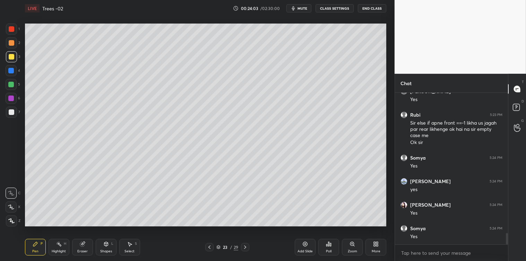
click at [245, 250] on icon at bounding box center [245, 248] width 6 height 6
click at [134, 248] on div "Select S" at bounding box center [129, 247] width 21 height 17
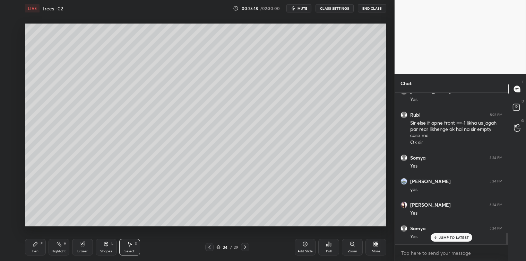
scroll to position [1880, 0]
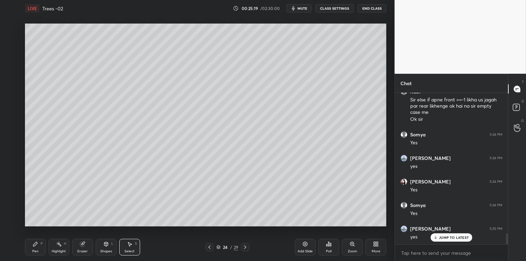
click at [35, 244] on icon at bounding box center [35, 244] width 4 height 4
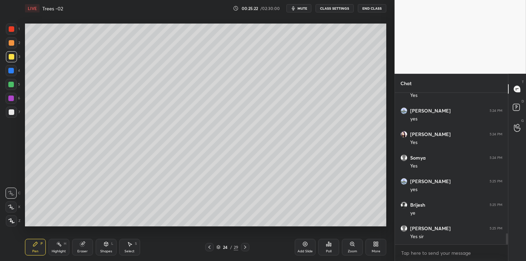
scroll to position [1953, 0]
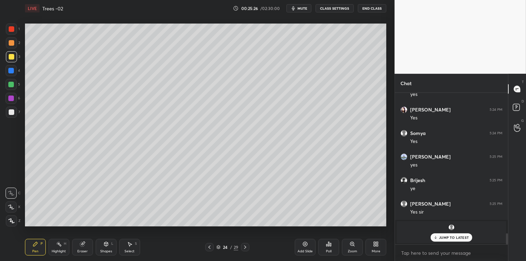
click at [446, 237] on p "JUMP TO LATEST" at bounding box center [454, 238] width 30 height 4
click at [12, 109] on div at bounding box center [12, 112] width 6 height 6
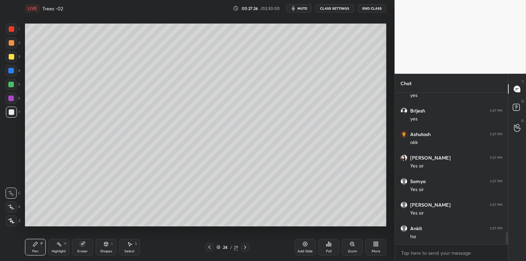
scroll to position [1775, 0]
click at [8, 73] on div at bounding box center [11, 71] width 6 height 6
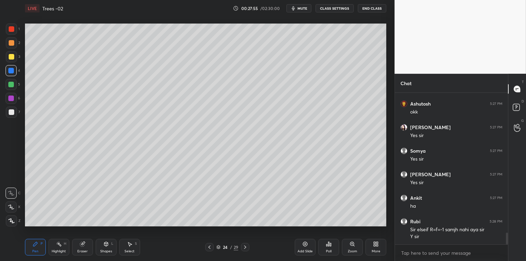
scroll to position [1789, 0]
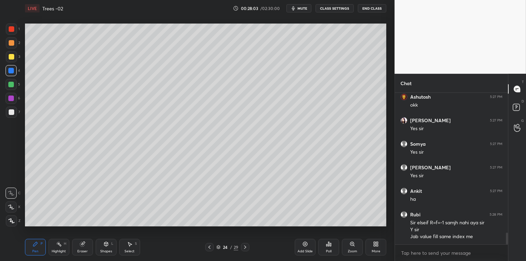
click at [210, 250] on icon at bounding box center [210, 248] width 6 height 6
click at [209, 248] on icon at bounding box center [210, 248] width 6 height 6
click at [247, 245] on icon at bounding box center [245, 248] width 6 height 6
click at [210, 247] on icon at bounding box center [210, 248] width 6 height 6
click at [209, 248] on icon at bounding box center [210, 248] width 6 height 6
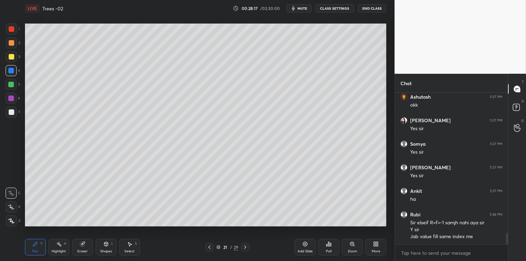
click at [209, 248] on icon at bounding box center [209, 247] width 2 height 3
click at [211, 246] on icon at bounding box center [210, 248] width 6 height 6
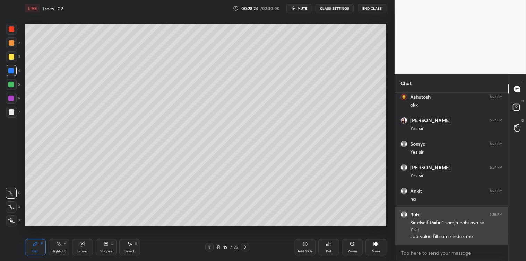
scroll to position [1814, 0]
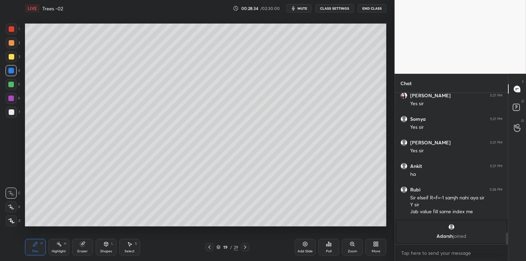
click at [244, 246] on icon at bounding box center [245, 248] width 6 height 6
click at [245, 247] on icon at bounding box center [245, 247] width 2 height 3
click at [244, 245] on icon at bounding box center [245, 248] width 6 height 6
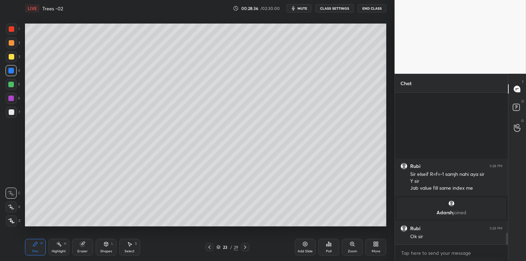
scroll to position [1793, 0]
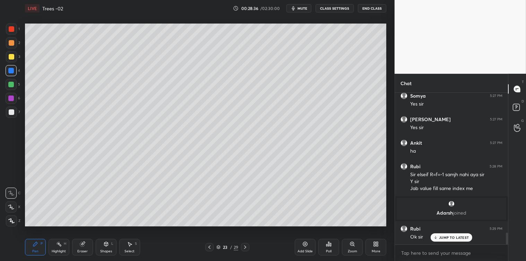
click at [211, 248] on icon at bounding box center [210, 248] width 6 height 6
click at [247, 250] on icon at bounding box center [245, 248] width 6 height 6
click at [246, 247] on icon at bounding box center [245, 248] width 6 height 6
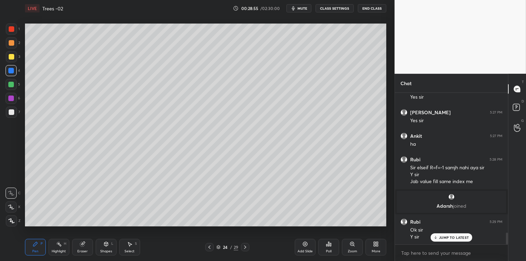
click at [247, 247] on icon at bounding box center [245, 248] width 6 height 6
click at [8, 116] on div at bounding box center [11, 112] width 11 height 11
click at [107, 247] on icon at bounding box center [106, 245] width 6 height 6
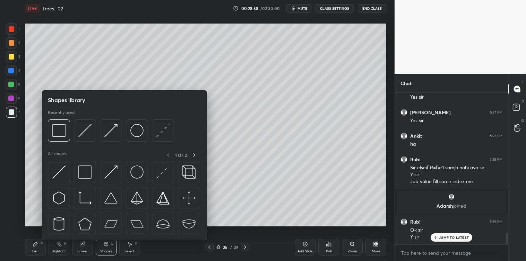
click at [86, 170] on img at bounding box center [84, 172] width 13 height 13
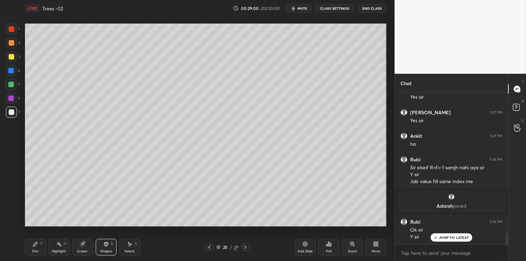
click at [46, 247] on div "Pen P Highlight H Eraser Shapes L Select S" at bounding box center [92, 247] width 135 height 17
click at [41, 243] on div "P" at bounding box center [42, 243] width 2 height 3
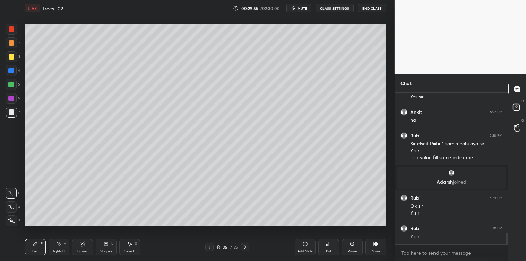
click at [303, 246] on icon at bounding box center [305, 245] width 6 height 6
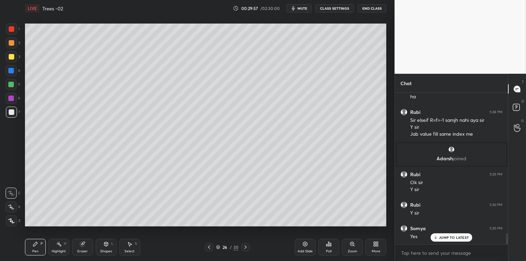
scroll to position [1894, 0]
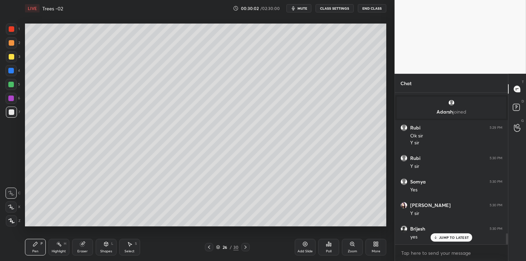
click at [107, 246] on icon at bounding box center [106, 245] width 6 height 6
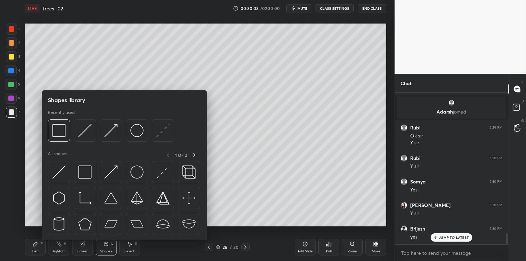
click at [53, 171] on img at bounding box center [58, 172] width 13 height 13
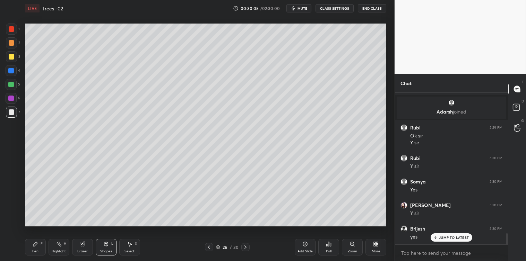
click at [105, 250] on div "Shapes" at bounding box center [106, 251] width 12 height 3
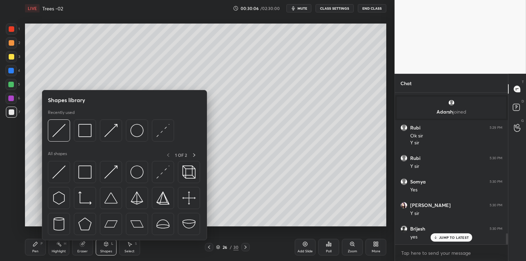
click at [84, 179] on div at bounding box center [85, 172] width 22 height 22
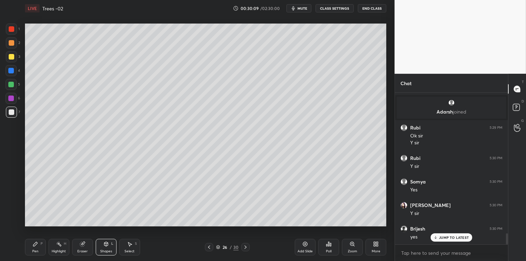
click at [33, 245] on icon at bounding box center [35, 244] width 4 height 4
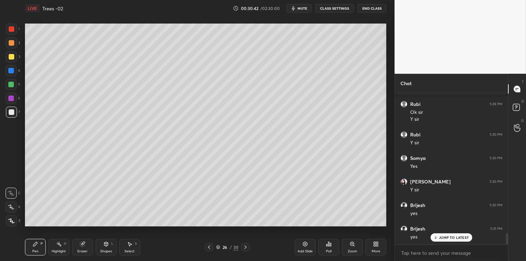
click at [437, 239] on icon at bounding box center [435, 238] width 5 height 4
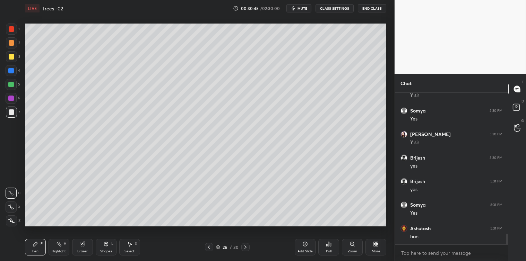
scroll to position [1989, 0]
click at [128, 247] on div "Select S" at bounding box center [129, 247] width 21 height 17
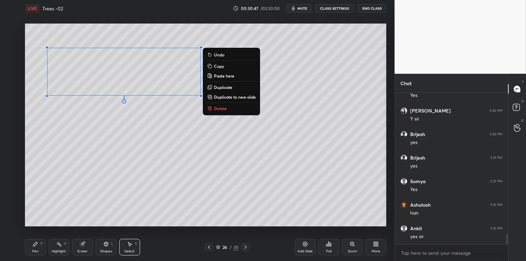
click at [221, 111] on p "Delete" at bounding box center [220, 109] width 13 height 6
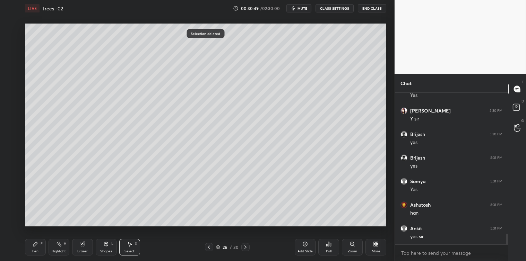
click at [36, 252] on div "Pen" at bounding box center [35, 251] width 6 height 3
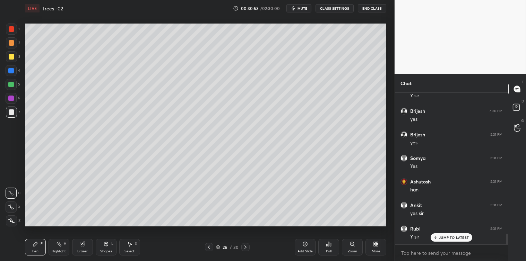
click at [107, 247] on icon at bounding box center [106, 245] width 6 height 6
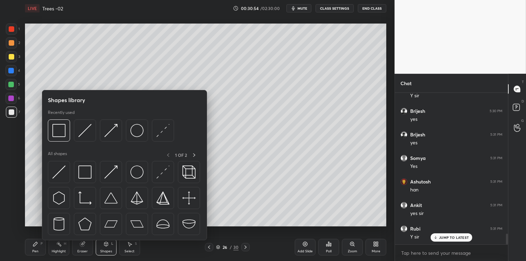
click at [132, 174] on img at bounding box center [136, 172] width 13 height 13
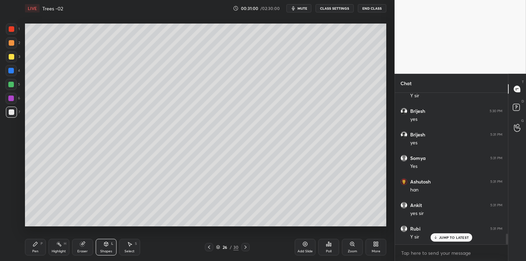
click at [36, 248] on div "Pen P" at bounding box center [35, 247] width 21 height 17
click at [135, 247] on div "Select S" at bounding box center [129, 247] width 21 height 17
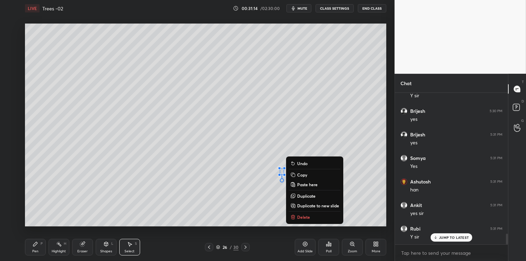
click at [306, 217] on p "Delete" at bounding box center [303, 217] width 13 height 6
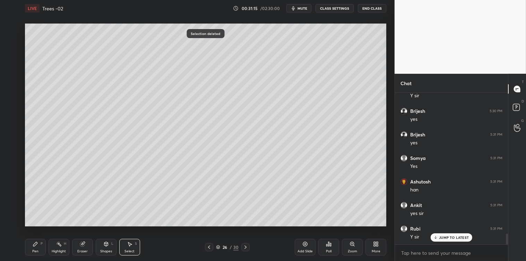
click at [36, 247] on icon at bounding box center [36, 245] width 6 height 6
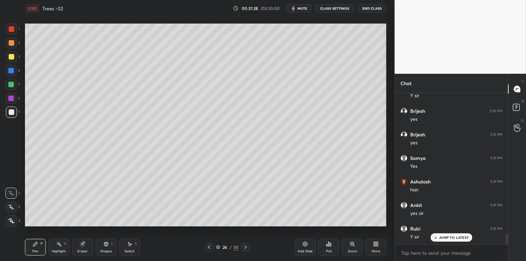
click at [133, 245] on div "Select S" at bounding box center [129, 247] width 21 height 17
click at [34, 245] on icon at bounding box center [35, 244] width 4 height 4
click at [11, 60] on div at bounding box center [11, 56] width 11 height 11
click at [330, 249] on div "Poll" at bounding box center [328, 247] width 21 height 17
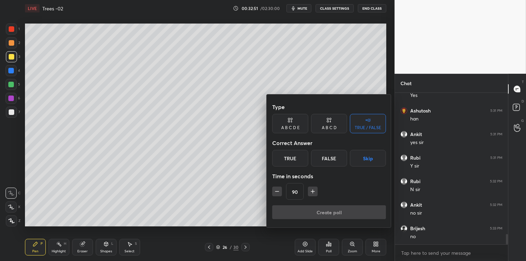
click at [291, 161] on div "True" at bounding box center [290, 158] width 36 height 17
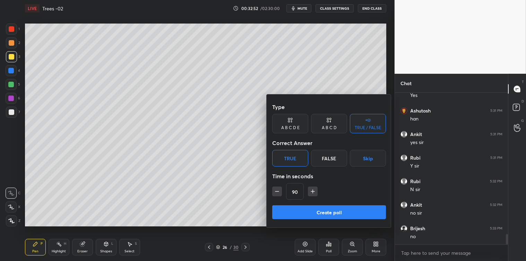
click at [278, 191] on icon "button" at bounding box center [276, 191] width 7 height 7
type input "75"
click at [301, 214] on button "Create poll" at bounding box center [329, 212] width 114 height 14
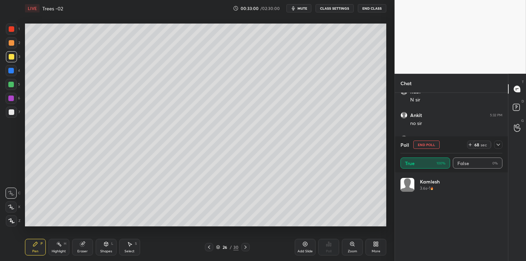
scroll to position [2197, 0]
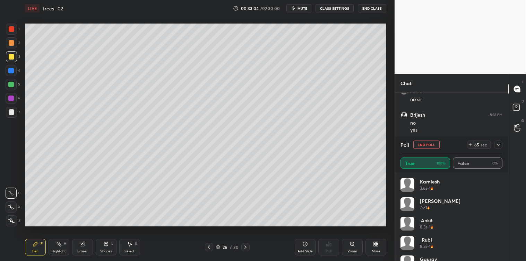
click at [306, 11] on button "mute" at bounding box center [298, 8] width 25 height 8
click at [497, 145] on icon at bounding box center [498, 145] width 6 height 6
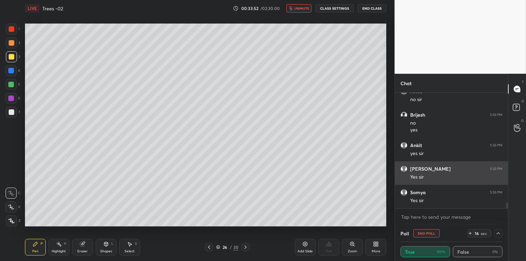
scroll to position [0, 2]
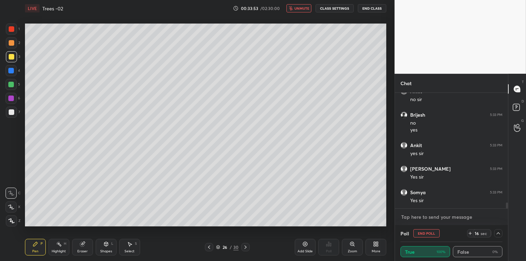
click at [427, 213] on textarea at bounding box center [451, 217] width 102 height 11
click at [497, 234] on icon at bounding box center [497, 234] width 3 height 2
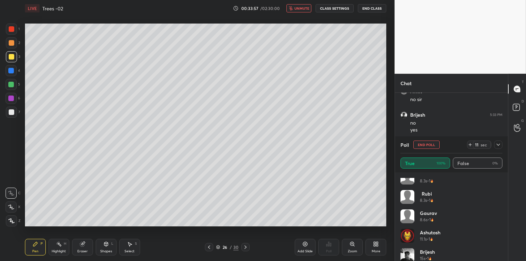
scroll to position [73, 0]
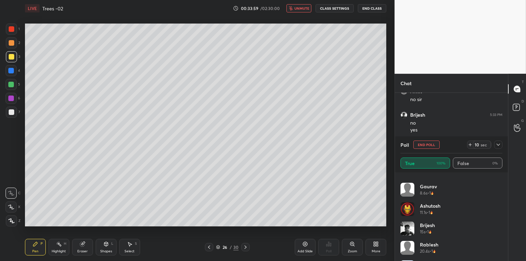
click at [503, 242] on div "Ankit 8.3s • 1 Rubi 8.3s • 1 Gaurav 8.6s • 1 Ashutosh 11.1s • 1 [PERSON_NAME] 1…" at bounding box center [451, 217] width 113 height 89
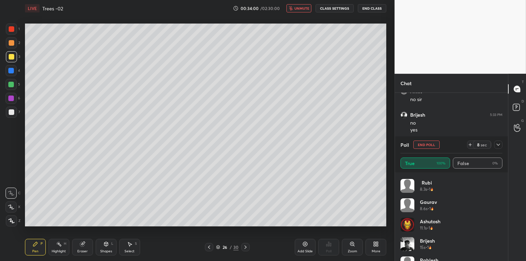
click at [503, 217] on div "Arvind 7s • 1 Ankit 8.3s • 1 Rubi 8.3s • 1 Gaurav 8.6s • 1 Ashutosh 11.1s • 1 […" at bounding box center [451, 217] width 113 height 89
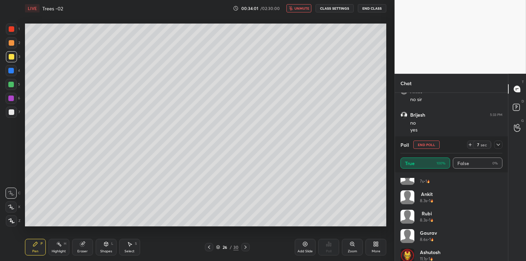
scroll to position [0, 0]
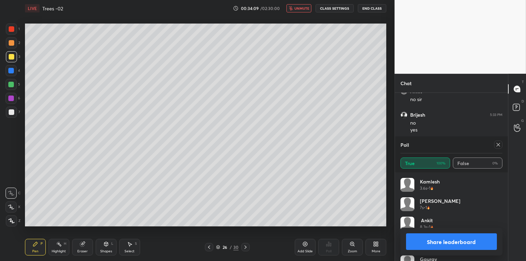
click at [498, 144] on icon at bounding box center [498, 145] width 6 height 6
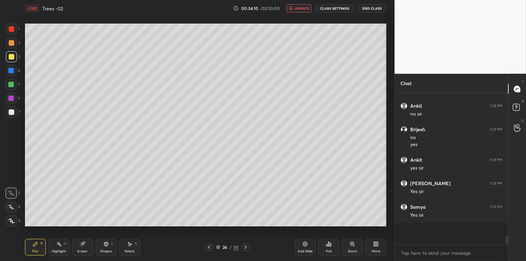
scroll to position [167, 111]
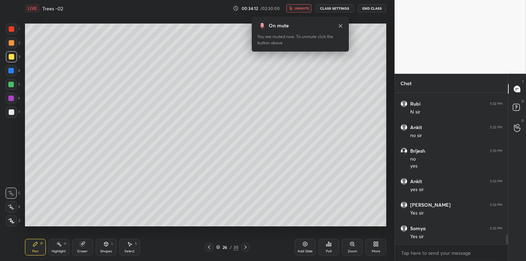
click at [300, 244] on div "Add Slide" at bounding box center [305, 247] width 21 height 17
click at [10, 113] on div at bounding box center [12, 112] width 6 height 6
click at [304, 9] on span "unmute" at bounding box center [301, 8] width 15 height 5
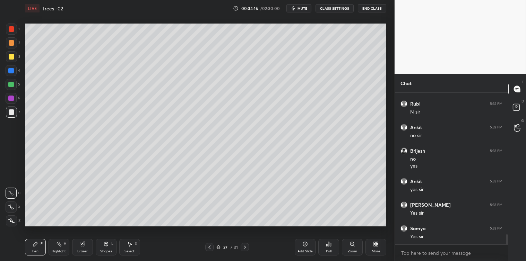
click at [105, 243] on icon at bounding box center [106, 243] width 4 height 1
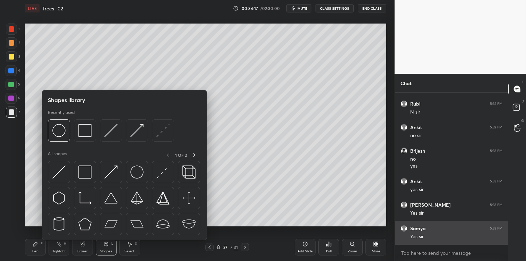
click at [88, 175] on img at bounding box center [84, 172] width 13 height 13
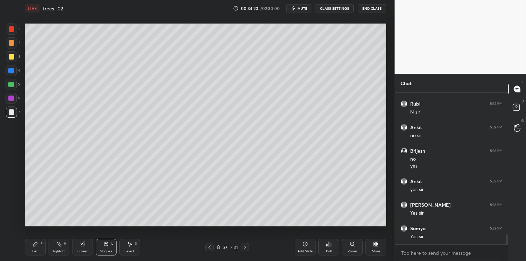
click at [35, 242] on icon at bounding box center [36, 245] width 6 height 6
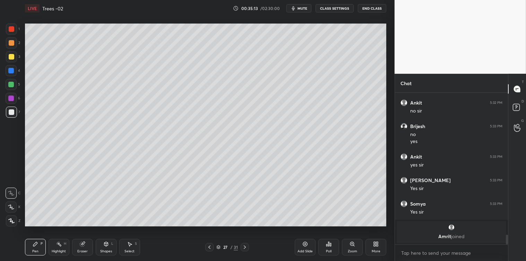
scroll to position [2062, 0]
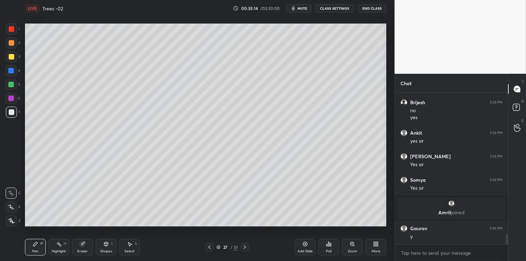
click at [131, 244] on icon at bounding box center [130, 245] width 6 height 6
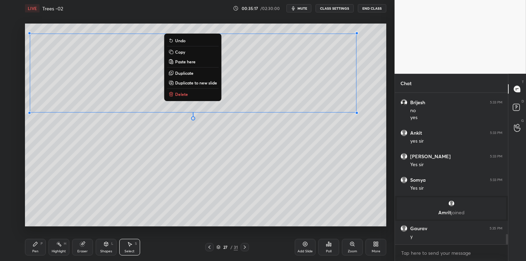
click at [185, 53] on p "Copy" at bounding box center [180, 52] width 10 height 6
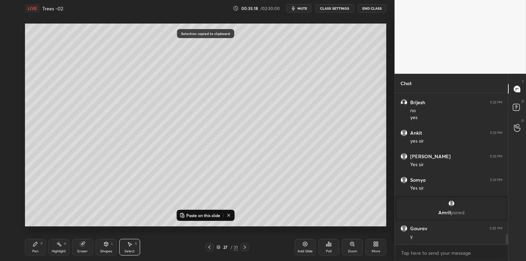
click at [304, 246] on icon at bounding box center [305, 244] width 5 height 5
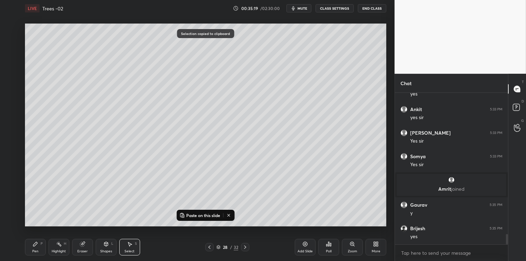
click at [210, 215] on p "Paste on this slide" at bounding box center [203, 216] width 34 height 6
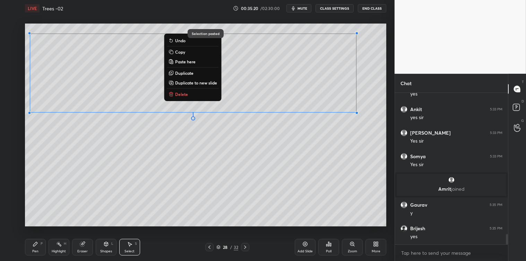
click at [205, 218] on div "0 ° Undo Copy Paste here Duplicate Duplicate to new slide Delete" at bounding box center [205, 125] width 361 height 203
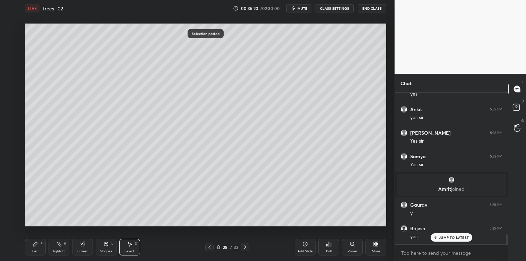
scroll to position [2109, 0]
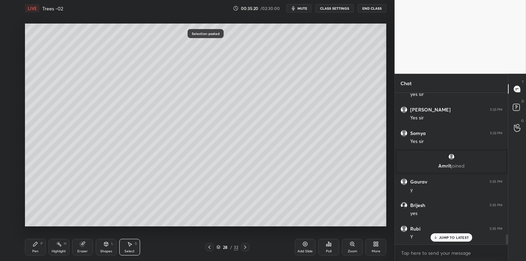
click at [37, 244] on icon at bounding box center [36, 245] width 6 height 6
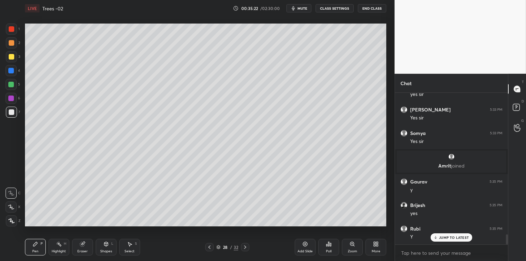
click at [10, 56] on div at bounding box center [12, 57] width 6 height 6
click at [132, 243] on icon at bounding box center [130, 245] width 6 height 6
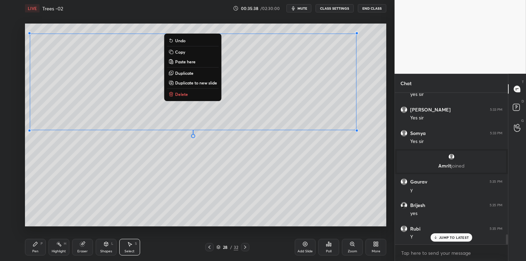
click at [183, 50] on p "Copy" at bounding box center [180, 52] width 10 height 6
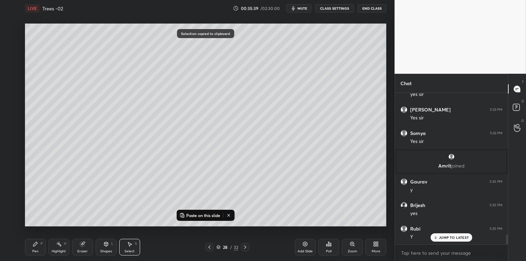
click at [304, 245] on icon at bounding box center [305, 245] width 6 height 6
click at [218, 215] on p "Paste on this slide" at bounding box center [203, 216] width 34 height 6
click at [219, 216] on div "0 ° Undo Copy Paste here Duplicate Duplicate to new slide Delete" at bounding box center [205, 125] width 361 height 203
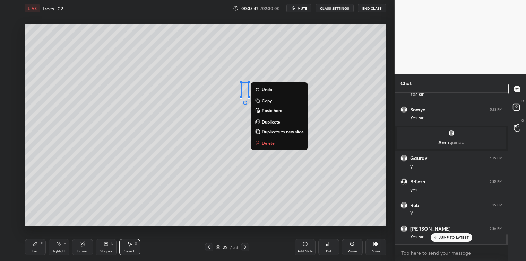
click at [261, 144] on button "Delete" at bounding box center [279, 143] width 52 height 8
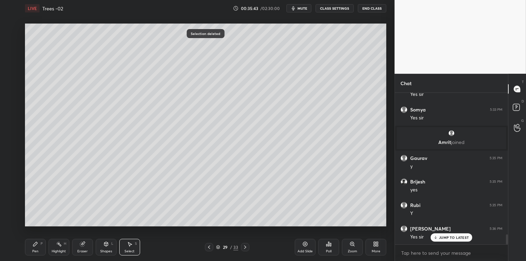
click at [38, 245] on div "Pen P" at bounding box center [35, 247] width 21 height 17
click at [11, 73] on div at bounding box center [11, 71] width 6 height 6
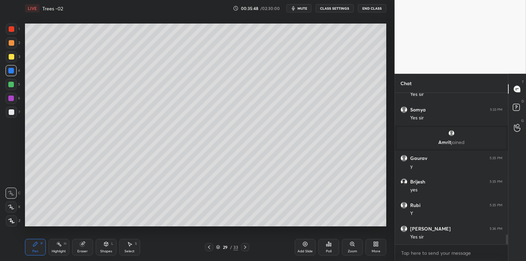
scroll to position [2157, 0]
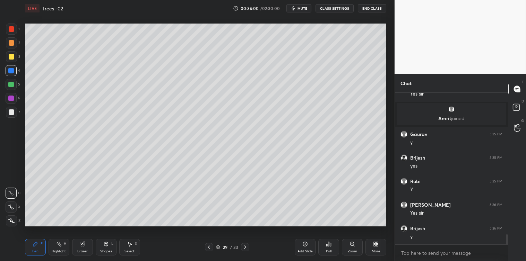
click at [128, 243] on icon at bounding box center [130, 245] width 6 height 6
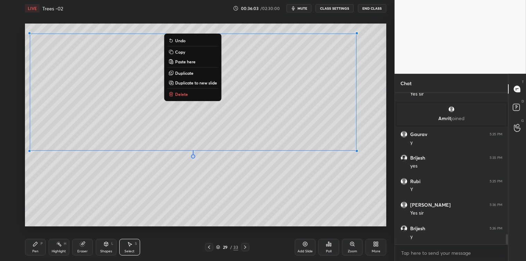
click at [178, 51] on p "Copy" at bounding box center [180, 52] width 10 height 6
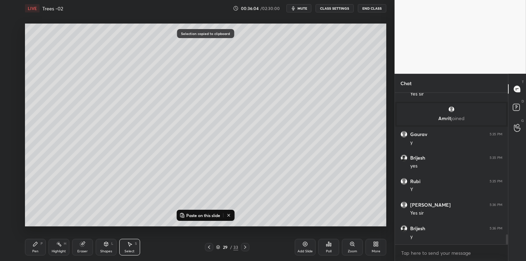
click at [302, 244] on icon at bounding box center [305, 245] width 6 height 6
click at [210, 214] on p "Paste on this slide" at bounding box center [203, 216] width 34 height 6
click at [210, 225] on div "0 ° Undo Copy Paste here Duplicate Duplicate to new slide Delete" at bounding box center [205, 125] width 361 height 203
click at [37, 246] on icon at bounding box center [36, 245] width 6 height 6
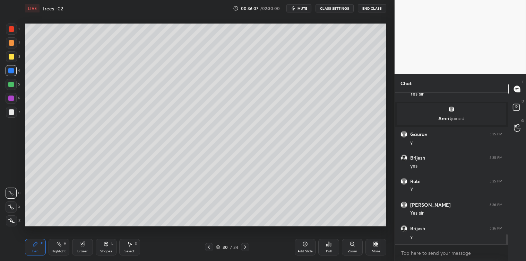
click at [11, 57] on div at bounding box center [12, 57] width 6 height 6
click at [11, 44] on div at bounding box center [12, 43] width 6 height 6
click at [129, 243] on icon at bounding box center [130, 245] width 6 height 6
click at [35, 245] on icon at bounding box center [35, 244] width 4 height 4
click at [9, 82] on div at bounding box center [11, 85] width 6 height 6
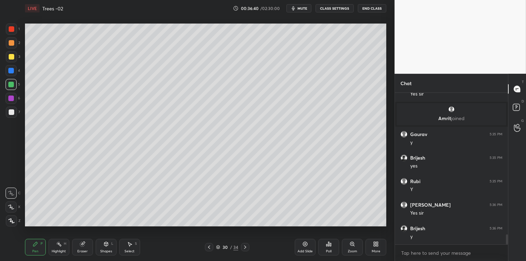
click at [129, 243] on icon at bounding box center [130, 245] width 6 height 6
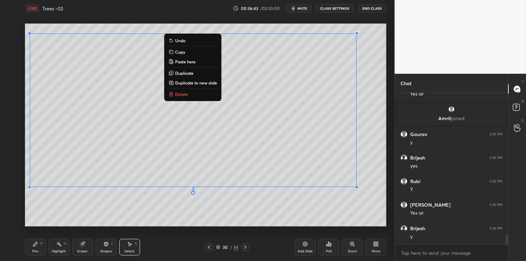
click at [181, 51] on p "Copy" at bounding box center [180, 52] width 10 height 6
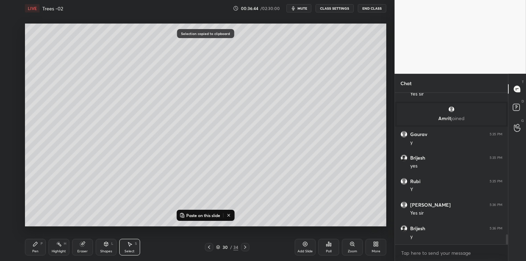
click at [304, 245] on icon at bounding box center [305, 245] width 6 height 6
click at [204, 214] on p "Paste on this slide" at bounding box center [203, 216] width 34 height 6
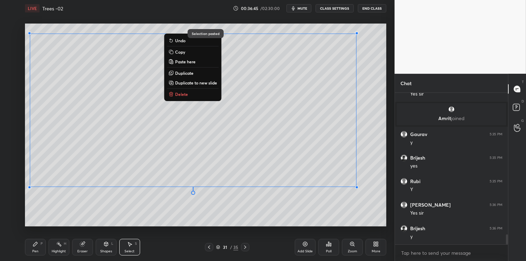
click at [200, 228] on div "0 ° Undo Copy Paste here Duplicate Duplicate to new slide Delete Selection past…" at bounding box center [205, 125] width 367 height 217
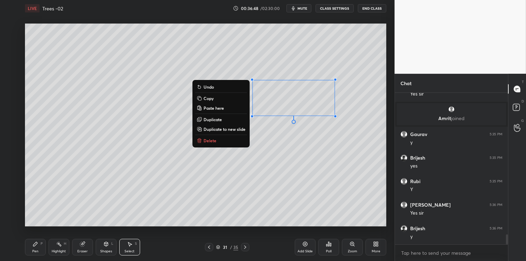
click at [212, 142] on p "Delete" at bounding box center [209, 141] width 13 height 6
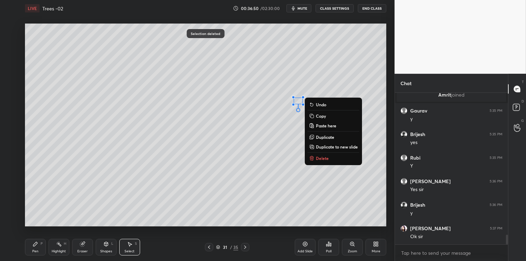
click at [310, 157] on icon at bounding box center [311, 158] width 3 height 3
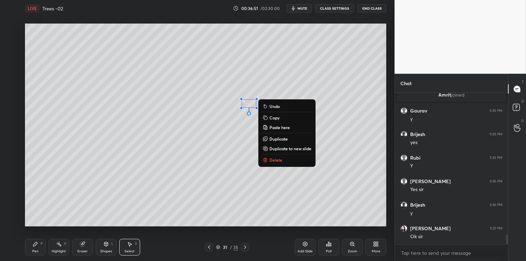
scroll to position [2204, 0]
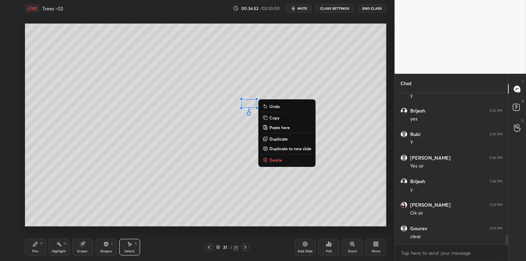
click at [277, 160] on p "Delete" at bounding box center [275, 160] width 13 height 6
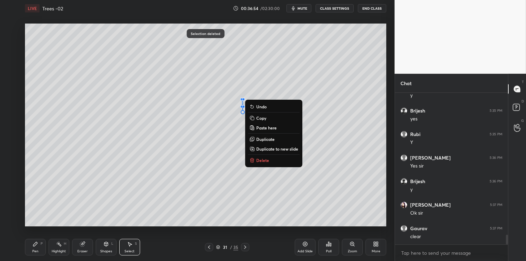
click at [258, 158] on p "Delete" at bounding box center [262, 161] width 13 height 6
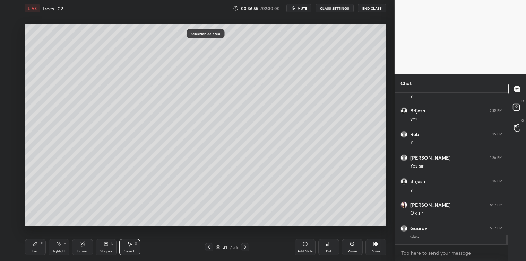
click at [35, 247] on div "Pen P" at bounding box center [35, 247] width 21 height 17
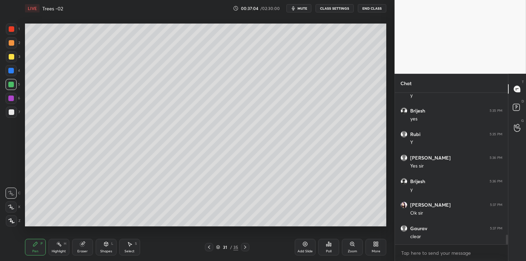
click at [10, 113] on div at bounding box center [12, 112] width 6 height 6
click at [129, 247] on div "Select S" at bounding box center [129, 247] width 21 height 17
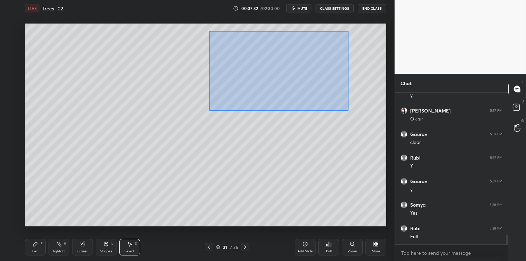
scroll to position [2322, 0]
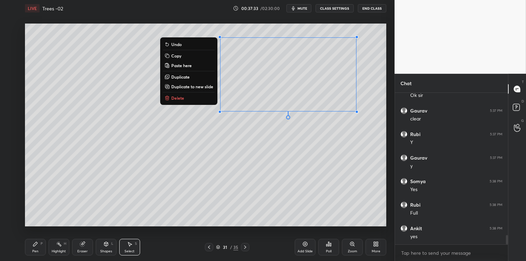
click at [175, 53] on p "Copy" at bounding box center [176, 56] width 10 height 6
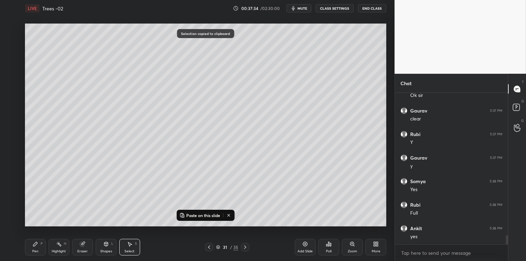
click at [304, 247] on div "Add Slide" at bounding box center [305, 247] width 21 height 17
click at [212, 215] on p "Paste on this slide" at bounding box center [203, 216] width 34 height 6
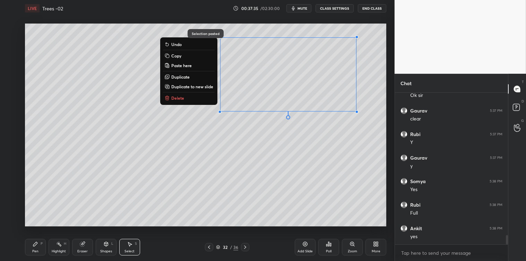
click at [228, 215] on div "0 ° Undo Copy Paste here Duplicate Duplicate to new slide Delete" at bounding box center [205, 125] width 361 height 203
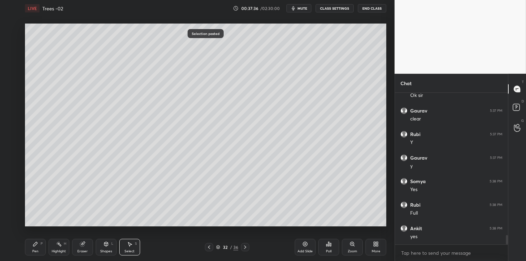
click at [36, 243] on icon at bounding box center [35, 244] width 4 height 4
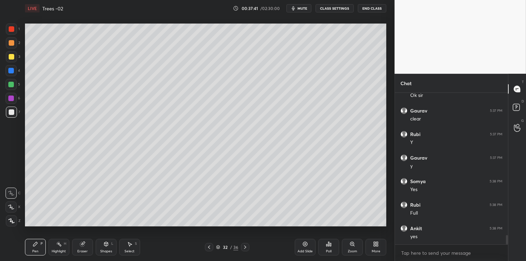
click at [129, 248] on div "Select S" at bounding box center [129, 247] width 21 height 17
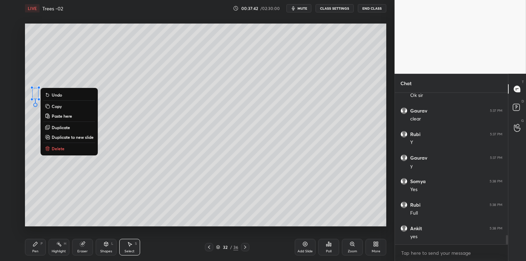
click at [64, 146] on button "Delete" at bounding box center [69, 148] width 52 height 8
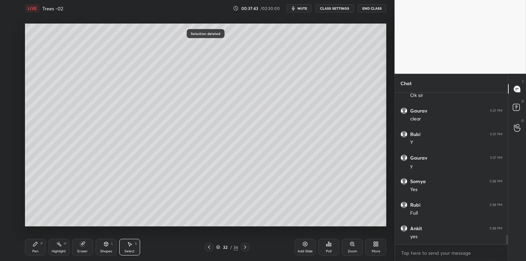
click at [31, 249] on div "Pen P" at bounding box center [35, 247] width 21 height 17
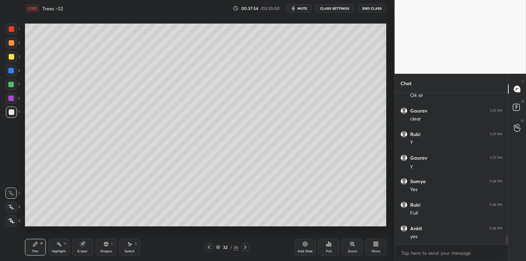
click at [11, 70] on div at bounding box center [11, 71] width 6 height 6
click at [129, 248] on div "Select S" at bounding box center [129, 247] width 21 height 17
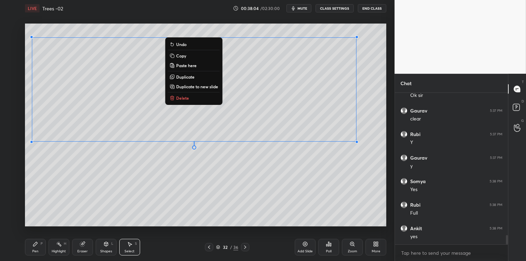
scroll to position [2347, 0]
click at [185, 55] on p "Copy" at bounding box center [181, 56] width 10 height 6
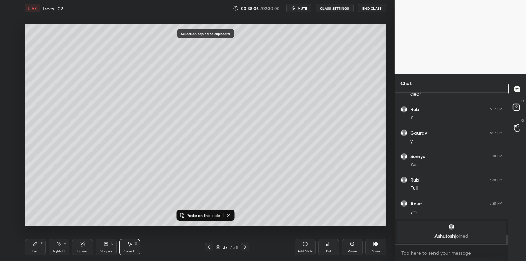
click at [303, 245] on icon at bounding box center [305, 244] width 5 height 5
click at [213, 214] on p "Paste on this slide" at bounding box center [203, 216] width 34 height 6
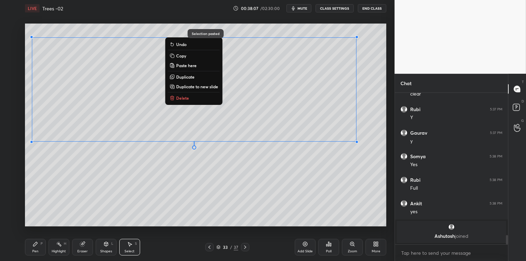
click at [216, 222] on div "0 ° Undo Copy Paste here Duplicate Duplicate to new slide Delete" at bounding box center [205, 125] width 361 height 203
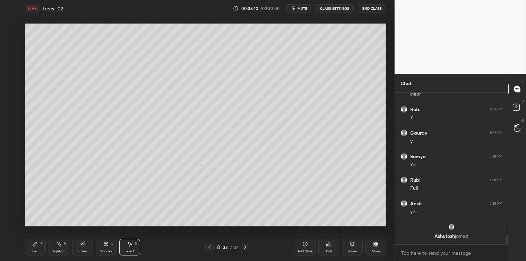
click at [201, 167] on div "0 ° Undo Copy Paste here Duplicate Duplicate to new slide Delete" at bounding box center [205, 125] width 361 height 203
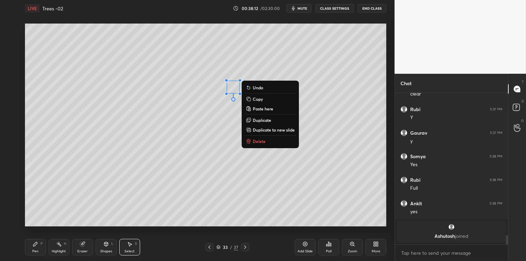
click at [251, 141] on icon at bounding box center [249, 142] width 6 height 6
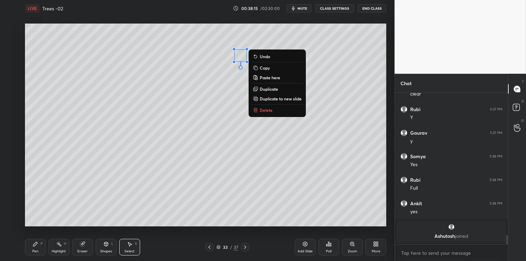
click at [262, 111] on p "Delete" at bounding box center [266, 110] width 13 height 6
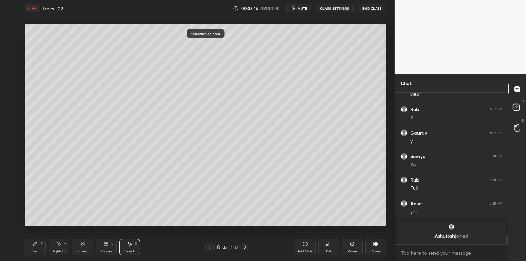
click at [25, 248] on div "Pen P" at bounding box center [35, 247] width 21 height 17
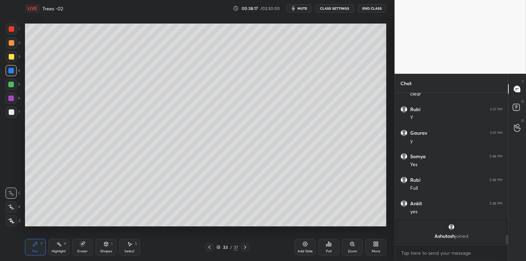
click at [10, 112] on div at bounding box center [12, 112] width 6 height 6
click at [130, 240] on div "Select S" at bounding box center [129, 247] width 21 height 17
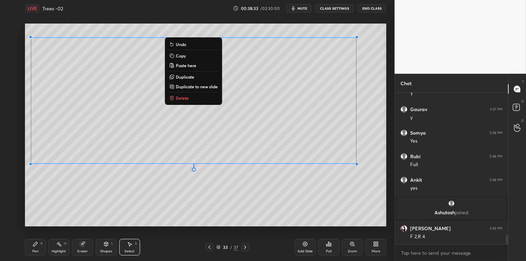
click at [177, 57] on p "Copy" at bounding box center [181, 56] width 10 height 6
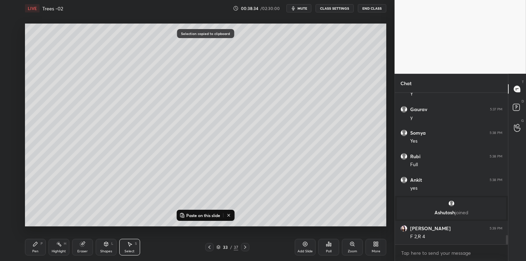
click at [304, 247] on icon at bounding box center [305, 245] width 6 height 6
click at [200, 216] on p "Paste on this slide" at bounding box center [203, 216] width 34 height 6
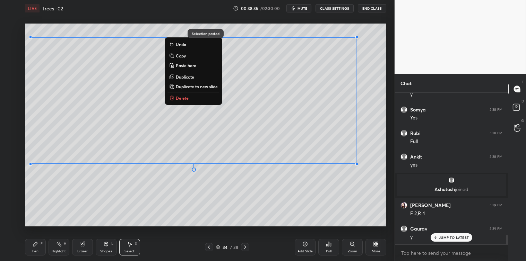
click at [200, 225] on div "0 ° Undo Copy Paste here Duplicate Duplicate to new slide Delete" at bounding box center [205, 125] width 361 height 203
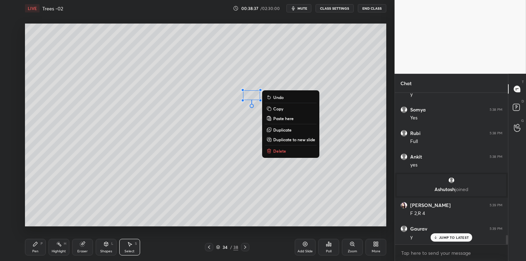
click at [272, 153] on icon at bounding box center [269, 151] width 6 height 6
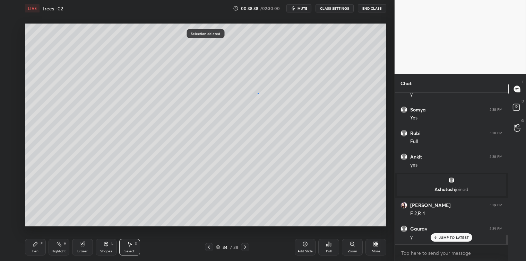
click at [262, 97] on div "0 ° Undo Copy Paste here Duplicate Duplicate to new slide Delete" at bounding box center [205, 125] width 361 height 203
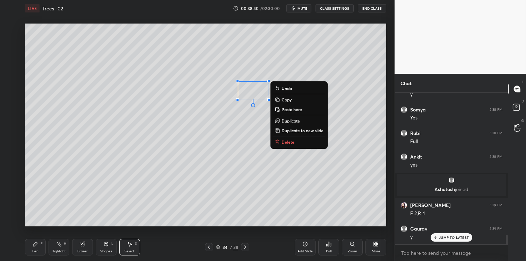
click at [281, 143] on button "Delete" at bounding box center [299, 142] width 52 height 8
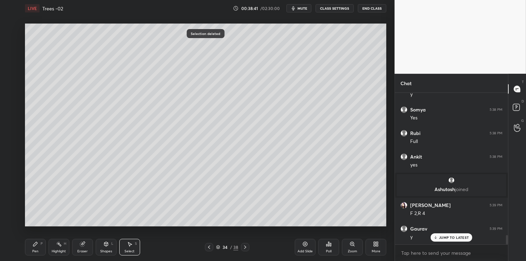
click at [37, 245] on icon at bounding box center [36, 245] width 6 height 6
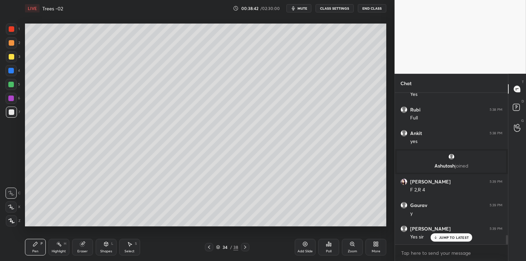
click at [10, 59] on div at bounding box center [12, 57] width 6 height 6
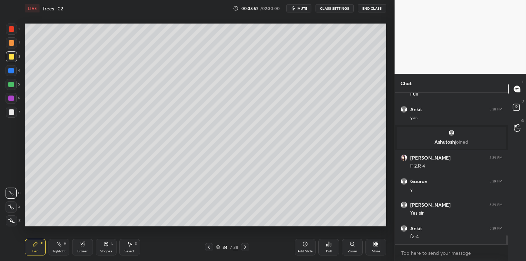
click at [132, 243] on icon at bounding box center [130, 245] width 6 height 6
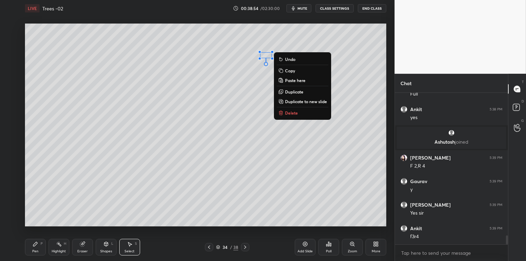
click at [286, 112] on p "Delete" at bounding box center [291, 113] width 13 height 6
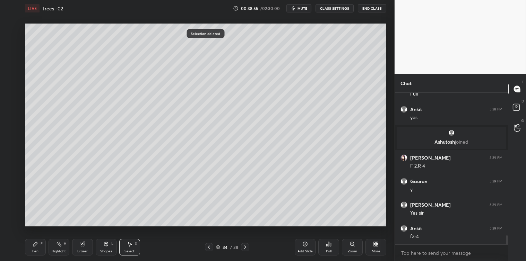
click at [35, 247] on div "Pen P" at bounding box center [35, 247] width 21 height 17
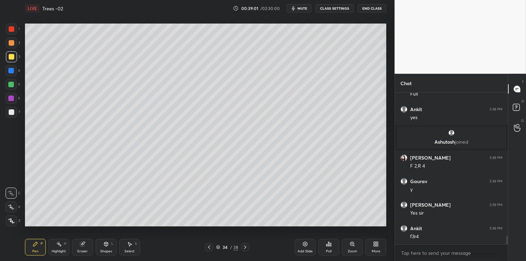
click at [131, 244] on icon at bounding box center [130, 245] width 4 height 4
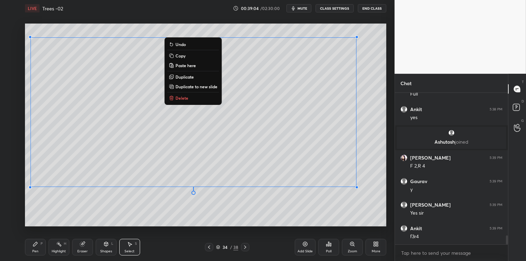
click at [176, 56] on p "Copy" at bounding box center [180, 56] width 10 height 6
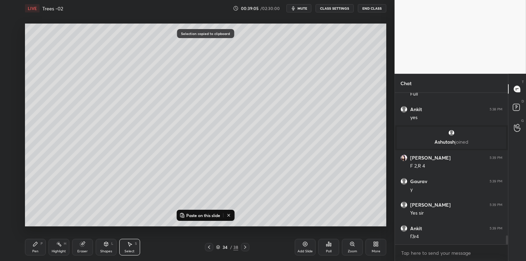
click at [300, 246] on div "Add Slide" at bounding box center [305, 247] width 21 height 17
click at [212, 216] on p "Paste on this slide" at bounding box center [203, 216] width 34 height 6
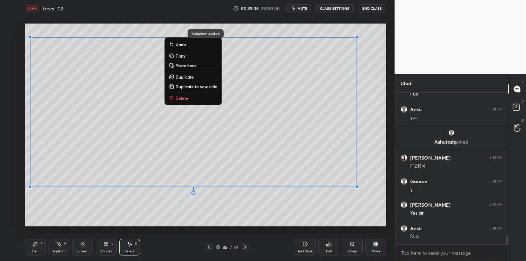
click at [214, 223] on div "0 ° Undo Copy Paste here Duplicate Duplicate to new slide Delete" at bounding box center [205, 125] width 361 height 203
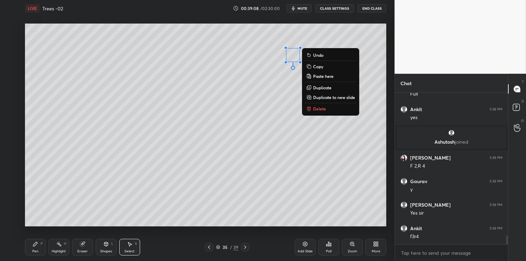
click at [308, 110] on icon at bounding box center [308, 109] width 3 height 3
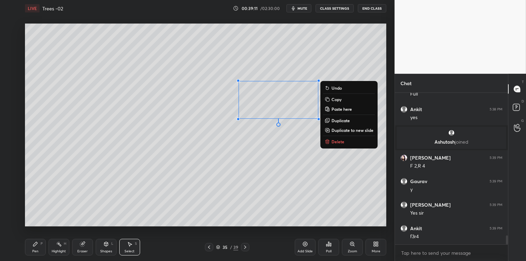
scroll to position [2381, 0]
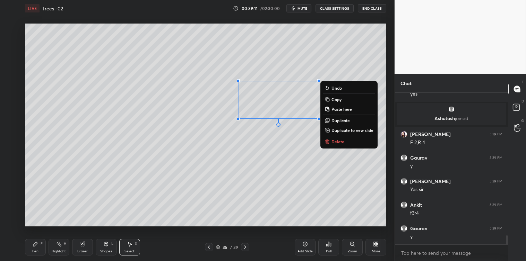
click at [332, 141] on p "Delete" at bounding box center [337, 142] width 13 height 6
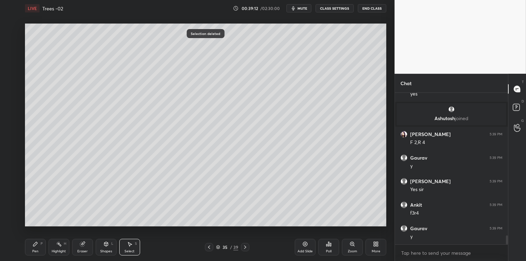
scroll to position [2405, 0]
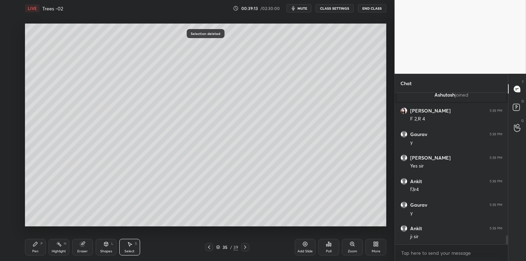
click at [34, 245] on icon at bounding box center [35, 244] width 4 height 4
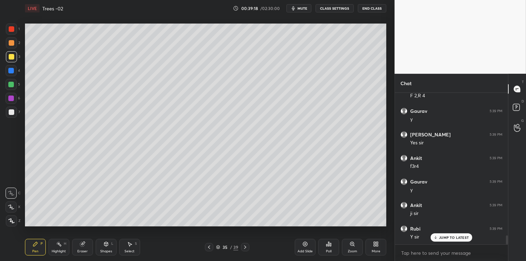
scroll to position [2452, 0]
click at [130, 243] on icon at bounding box center [130, 245] width 6 height 6
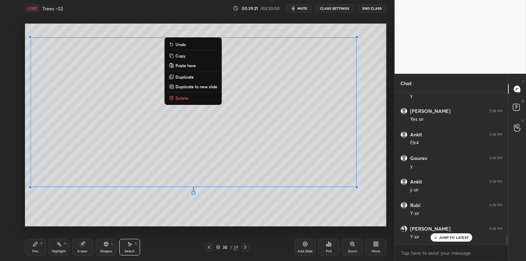
click at [178, 54] on p "Copy" at bounding box center [180, 56] width 10 height 6
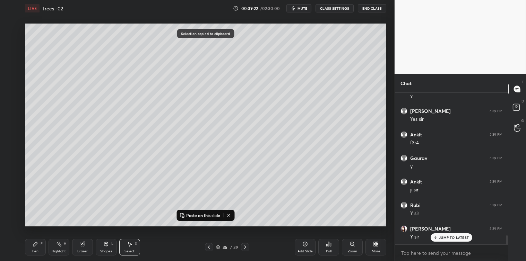
click at [303, 246] on icon at bounding box center [305, 245] width 6 height 6
click at [221, 215] on button "Paste on this slide" at bounding box center [200, 215] width 44 height 8
click at [224, 223] on div "0 ° Undo Copy Paste here Duplicate Duplicate to new slide Delete" at bounding box center [205, 125] width 361 height 203
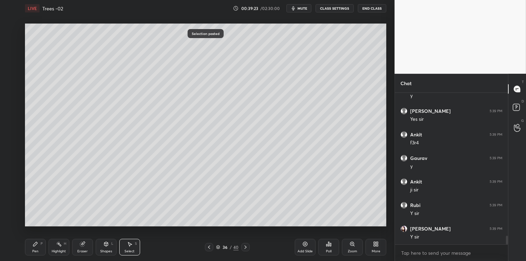
scroll to position [2475, 0]
click at [29, 104] on div "0 ° Undo Copy Paste here Duplicate Duplicate to new slide Delete" at bounding box center [205, 125] width 361 height 203
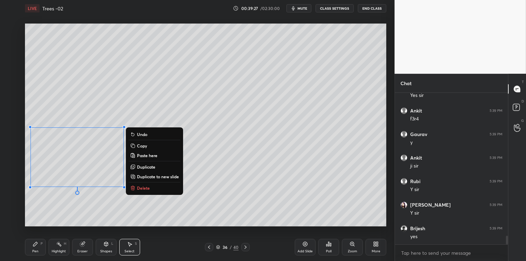
click at [207, 201] on div "0 ° Undo Copy Paste here Duplicate Duplicate to new slide Delete" at bounding box center [205, 125] width 361 height 203
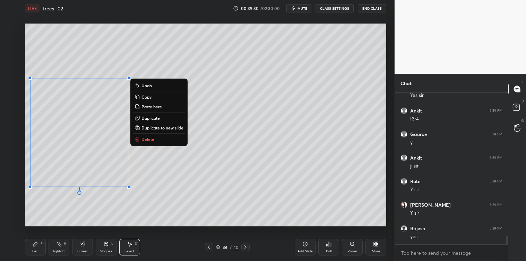
click at [167, 139] on button "Delete" at bounding box center [159, 139] width 52 height 8
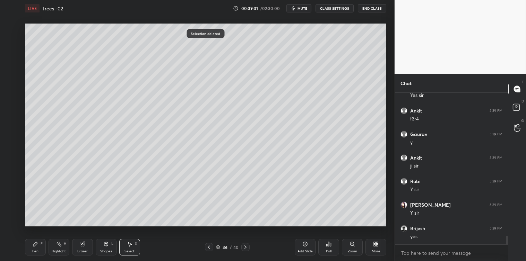
click at [35, 243] on icon at bounding box center [35, 244] width 4 height 4
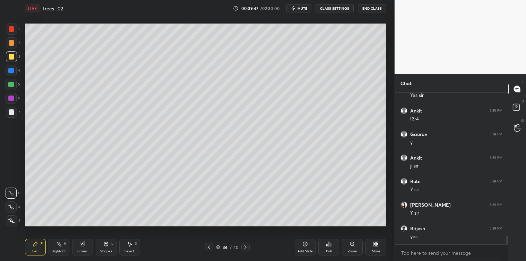
scroll to position [2499, 0]
click at [130, 245] on icon at bounding box center [130, 245] width 4 height 4
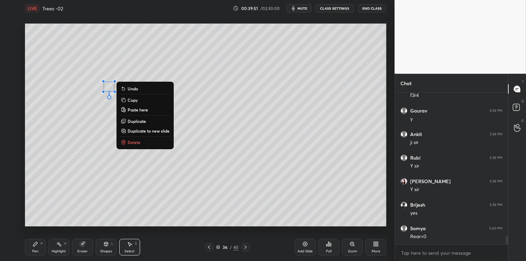
click at [135, 144] on p "Delete" at bounding box center [134, 143] width 13 height 6
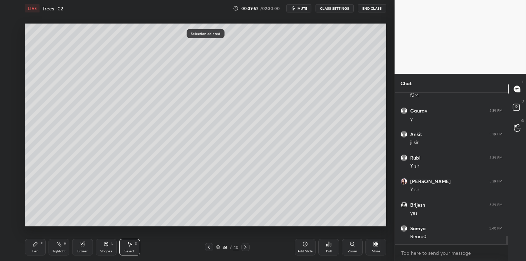
click at [33, 249] on div "Pen P" at bounding box center [35, 247] width 21 height 17
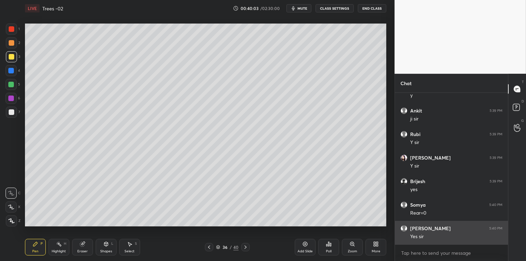
scroll to position [2546, 0]
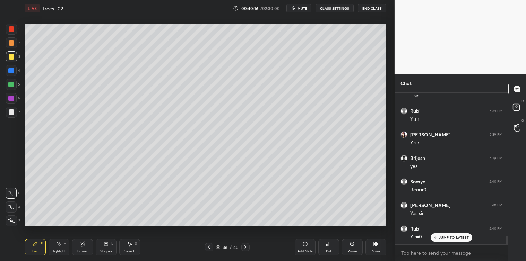
click at [151, 229] on div "Setting up your live class Poll for secs No correct answer Start poll" at bounding box center [205, 125] width 367 height 217
click at [137, 242] on div "Select S" at bounding box center [129, 247] width 21 height 17
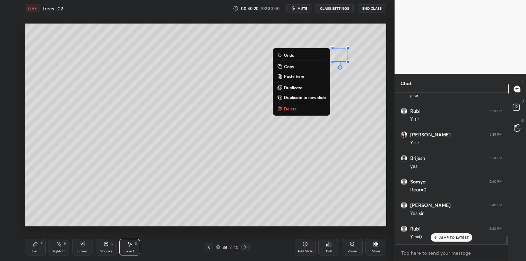
click at [300, 107] on button "Delete" at bounding box center [301, 109] width 52 height 8
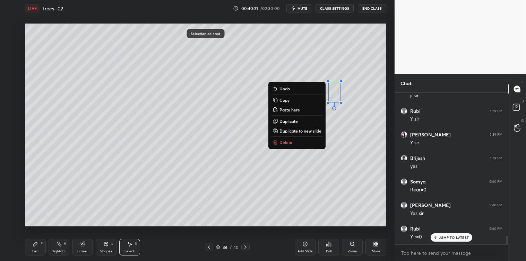
click at [297, 141] on button "Delete" at bounding box center [297, 142] width 52 height 8
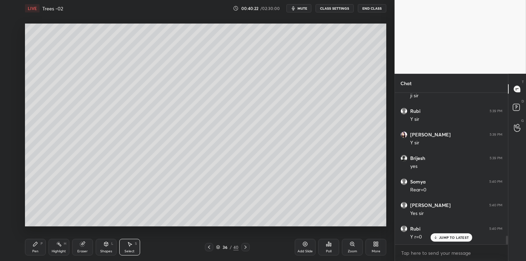
click at [37, 247] on icon at bounding box center [36, 245] width 6 height 6
click at [132, 245] on icon at bounding box center [130, 245] width 6 height 6
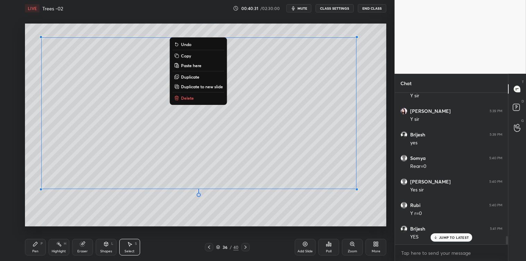
click at [189, 57] on p "Copy" at bounding box center [186, 56] width 10 height 6
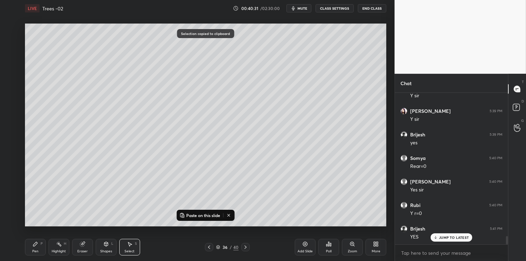
click at [302, 248] on div "Add Slide" at bounding box center [305, 247] width 21 height 17
click at [200, 218] on p "Paste on this slide" at bounding box center [203, 216] width 34 height 6
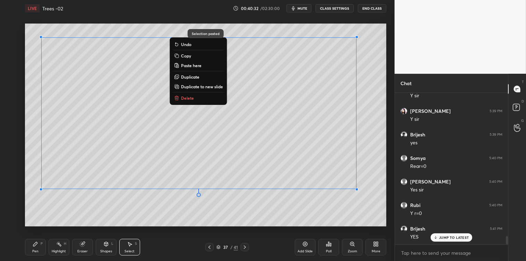
click at [213, 227] on div "0 ° Undo Copy Paste here Duplicate Duplicate to new slide Delete Selection past…" at bounding box center [205, 125] width 367 height 217
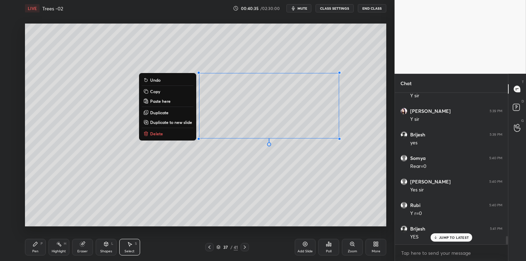
click at [170, 134] on button "Delete" at bounding box center [168, 134] width 52 height 8
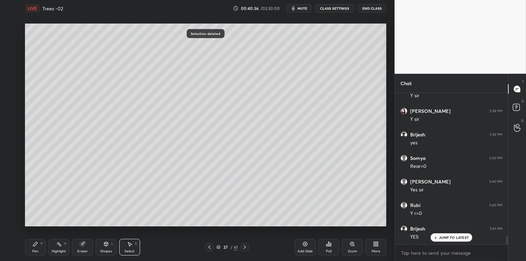
click at [37, 246] on icon at bounding box center [36, 245] width 6 height 6
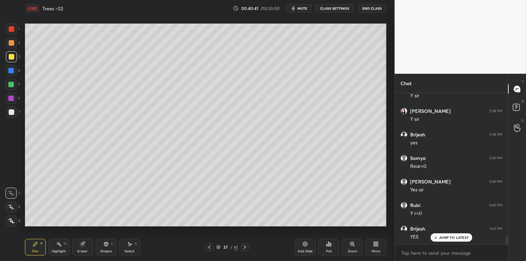
click at [8, 85] on div at bounding box center [11, 85] width 6 height 6
click at [129, 240] on div "Select S" at bounding box center [129, 247] width 21 height 17
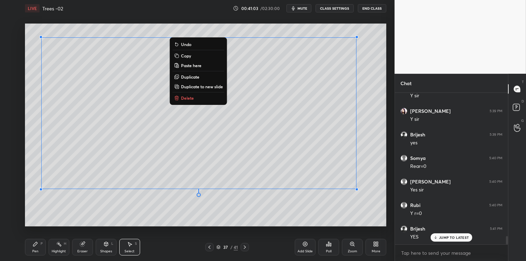
click at [190, 56] on p "Copy" at bounding box center [186, 56] width 10 height 6
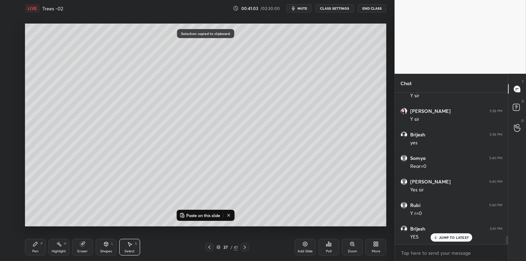
click at [302, 245] on icon at bounding box center [305, 245] width 6 height 6
click at [202, 217] on p "Paste on this slide" at bounding box center [203, 216] width 34 height 6
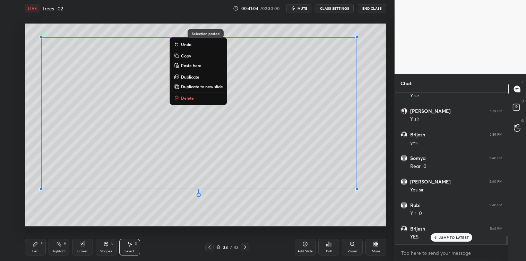
click at [216, 225] on div "0 ° Undo Copy Paste here Duplicate Duplicate to new slide Delete" at bounding box center [205, 125] width 361 height 203
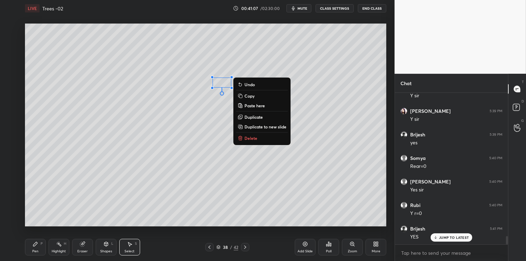
click at [255, 139] on p "Delete" at bounding box center [250, 138] width 13 height 6
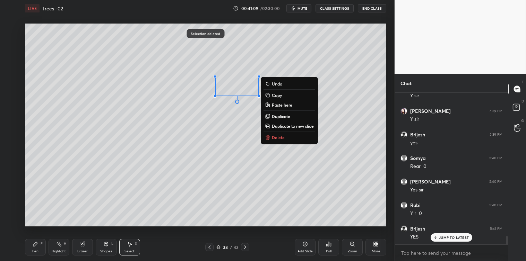
click at [272, 135] on p "Delete" at bounding box center [278, 138] width 13 height 6
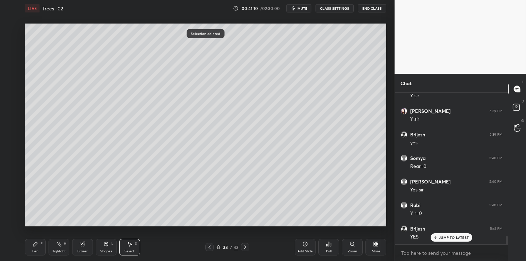
click at [37, 249] on div "Pen P" at bounding box center [35, 247] width 21 height 17
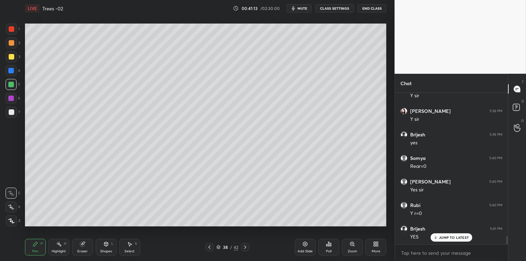
click at [12, 32] on div at bounding box center [12, 29] width 6 height 6
click at [129, 245] on icon at bounding box center [130, 245] width 4 height 4
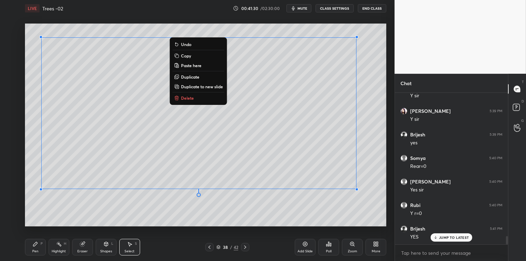
click at [191, 56] on button "Copy" at bounding box center [199, 56] width 52 height 8
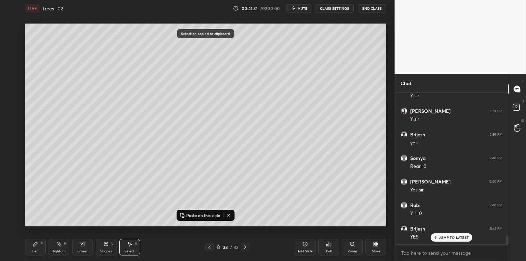
click at [303, 247] on icon at bounding box center [305, 245] width 6 height 6
click at [210, 218] on p "Paste on this slide" at bounding box center [203, 216] width 34 height 6
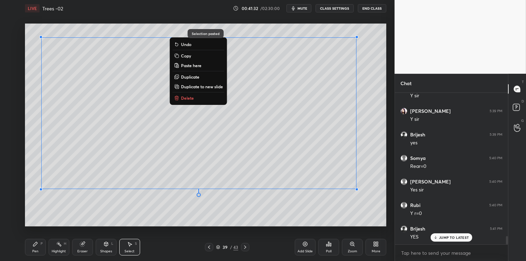
click at [220, 231] on div "0 ° Undo Copy Paste here Duplicate Duplicate to new slide Delete Selection past…" at bounding box center [205, 125] width 367 height 217
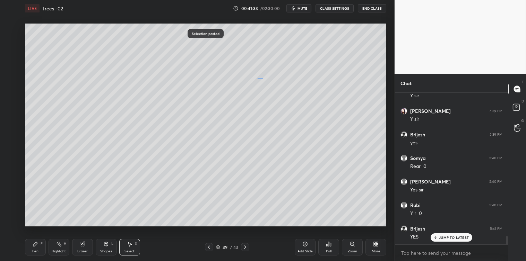
click at [263, 79] on div "0 ° Undo Copy Paste here Duplicate Duplicate to new slide Delete" at bounding box center [205, 125] width 361 height 203
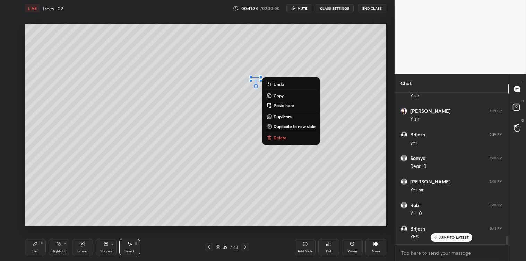
click at [275, 138] on p "Delete" at bounding box center [279, 138] width 13 height 6
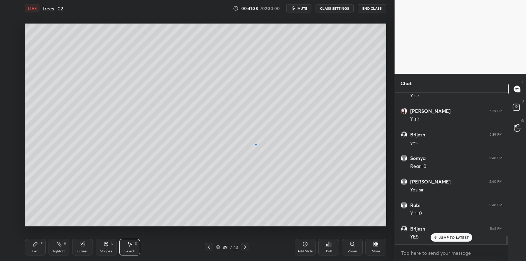
click at [254, 144] on div "0 ° Undo Copy Paste here Duplicate Duplicate to new slide Delete" at bounding box center [205, 125] width 361 height 203
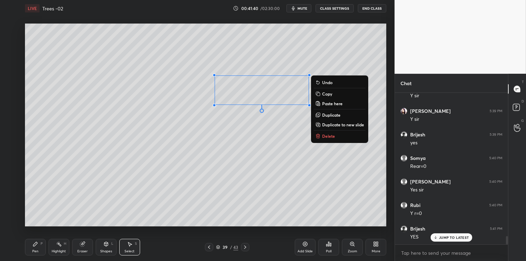
click at [323, 135] on p "Delete" at bounding box center [328, 136] width 13 height 6
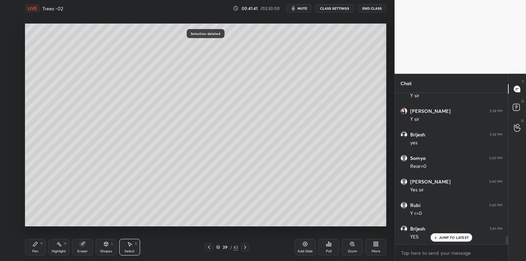
click at [37, 244] on icon at bounding box center [35, 244] width 4 height 4
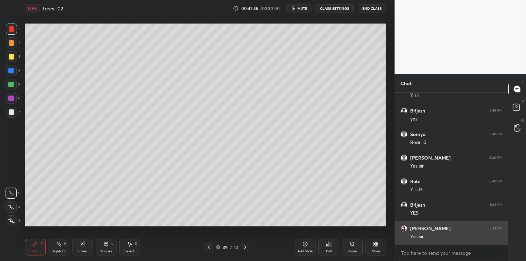
scroll to position [2617, 0]
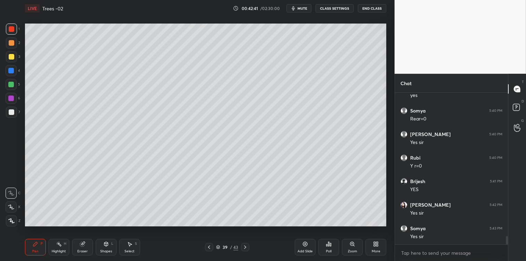
click at [304, 245] on icon at bounding box center [305, 245] width 6 height 6
click at [10, 114] on div at bounding box center [12, 112] width 6 height 6
click at [106, 247] on div "Shapes L" at bounding box center [106, 247] width 21 height 17
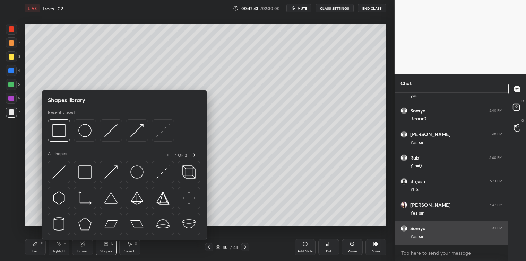
click at [86, 174] on img at bounding box center [84, 172] width 13 height 13
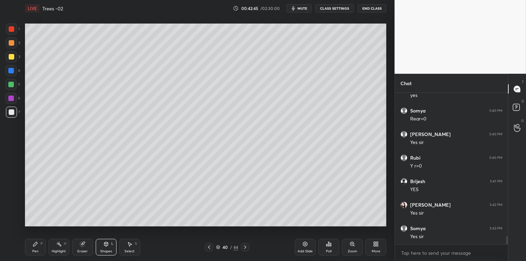
click at [37, 244] on icon at bounding box center [35, 244] width 4 height 4
click at [106, 244] on icon at bounding box center [106, 244] width 4 height 4
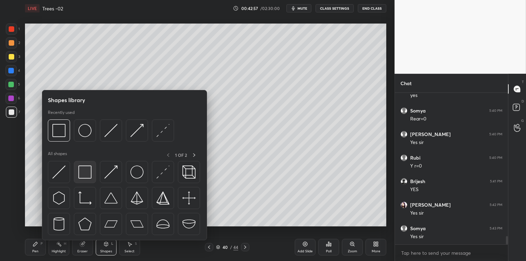
click at [86, 171] on img at bounding box center [84, 172] width 13 height 13
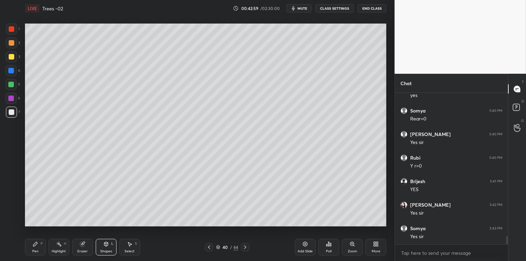
click at [37, 248] on div "Pen P" at bounding box center [35, 247] width 21 height 17
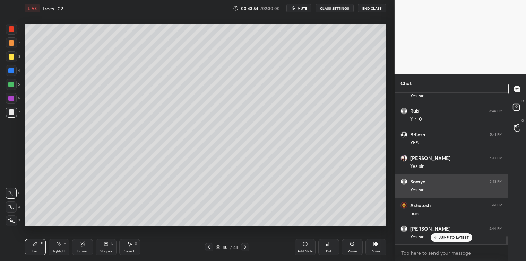
scroll to position [2687, 0]
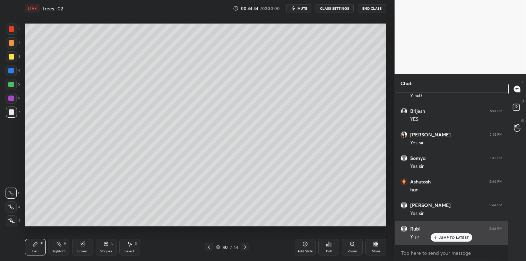
click at [445, 239] on p "JUMP TO LATEST" at bounding box center [454, 238] width 30 height 4
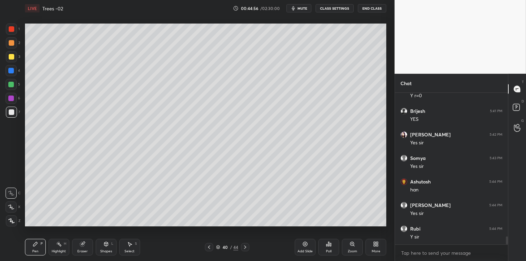
click at [300, 242] on div "Add Slide" at bounding box center [305, 247] width 21 height 17
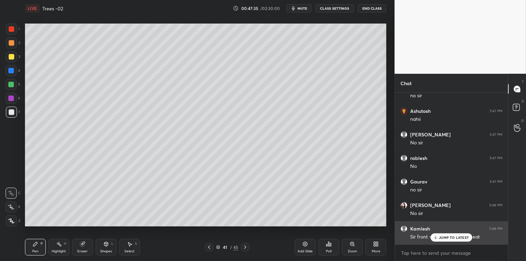
click at [439, 236] on p "JUMP TO LATEST" at bounding box center [454, 238] width 30 height 4
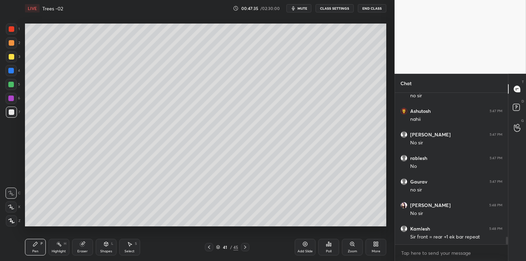
scroll to position [2936, 0]
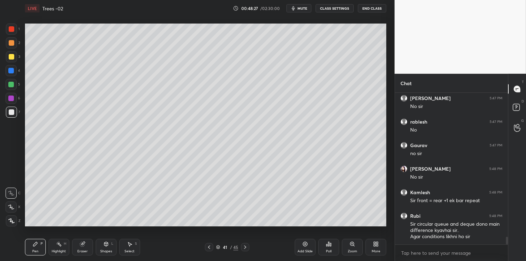
click at [246, 247] on icon at bounding box center [245, 248] width 6 height 6
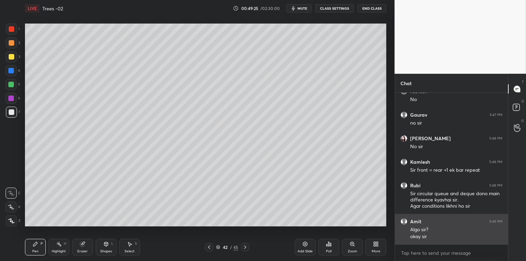
scroll to position [2989, 0]
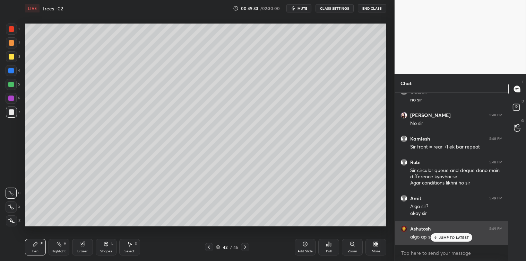
click at [441, 236] on p "JUMP TO LATEST" at bounding box center [454, 238] width 30 height 4
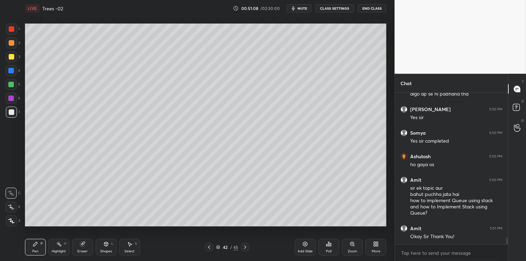
scroll to position [3156, 0]
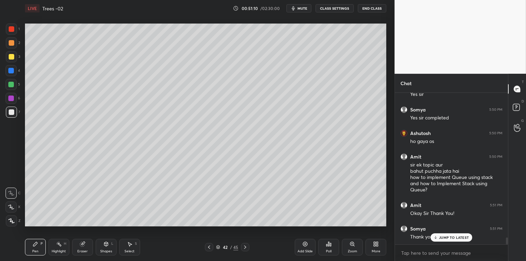
click at [433, 237] on icon at bounding box center [435, 238] width 5 height 4
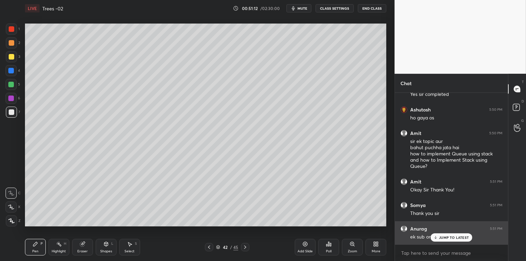
click at [442, 238] on p "JUMP TO LATEST" at bounding box center [454, 238] width 30 height 4
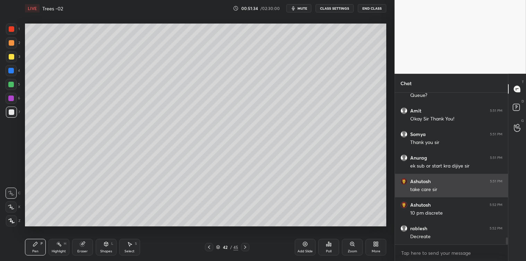
scroll to position [3273, 0]
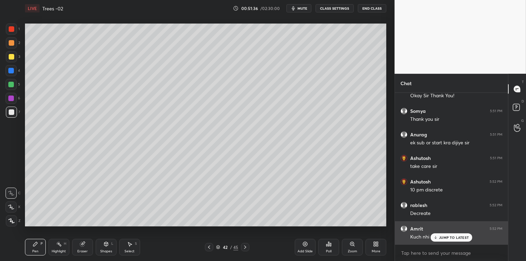
click at [449, 237] on p "JUMP TO LATEST" at bounding box center [454, 238] width 30 height 4
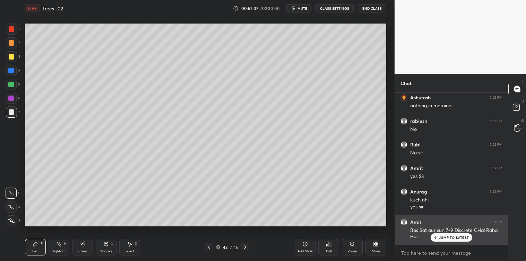
scroll to position [3499, 0]
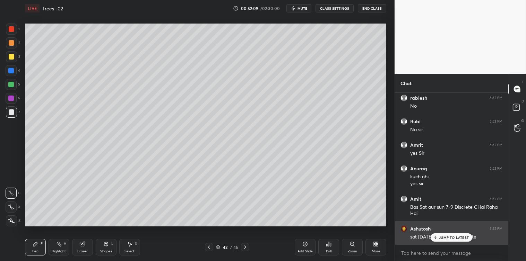
click at [449, 237] on p "JUMP TO LATEST" at bounding box center [454, 238] width 30 height 4
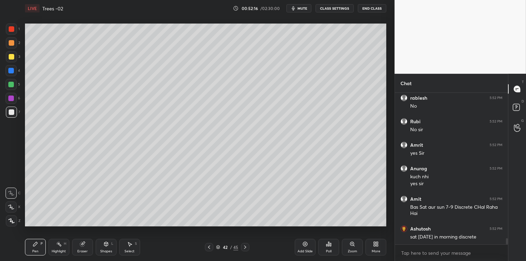
click at [130, 247] on div "Select S" at bounding box center [129, 247] width 21 height 17
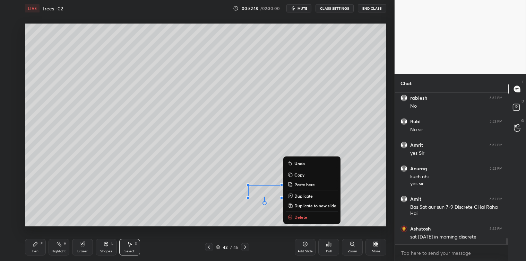
click at [301, 218] on p "Delete" at bounding box center [300, 217] width 13 height 6
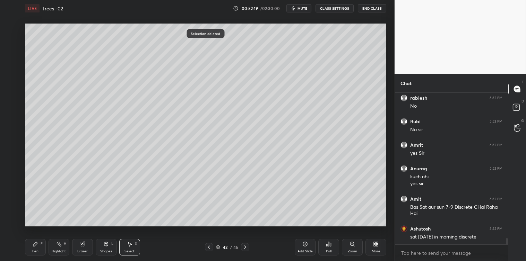
scroll to position [3522, 0]
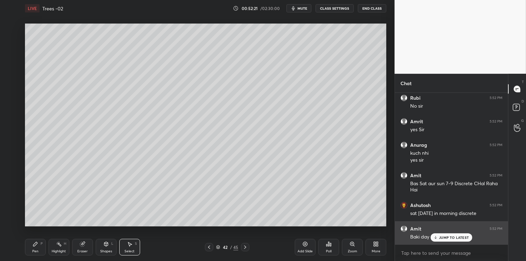
click at [441, 238] on p "JUMP TO LATEST" at bounding box center [454, 238] width 30 height 4
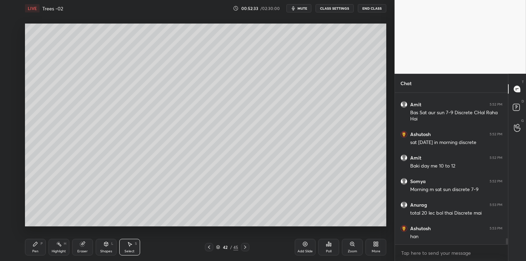
scroll to position [3616, 0]
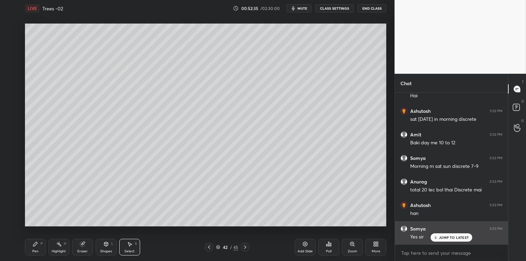
click at [439, 237] on p "JUMP TO LATEST" at bounding box center [454, 238] width 30 height 4
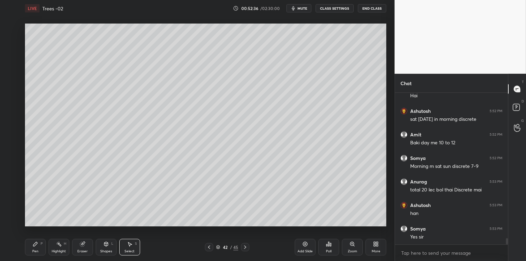
click at [36, 243] on icon at bounding box center [35, 244] width 4 height 4
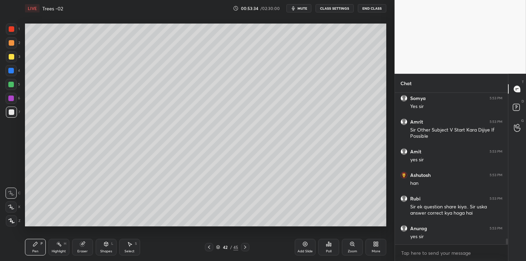
scroll to position [3777, 0]
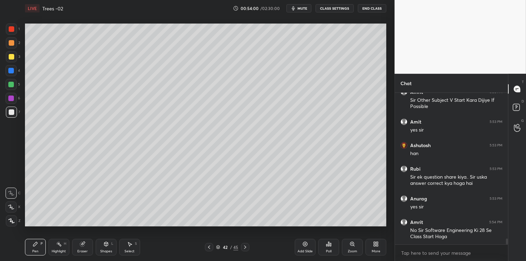
click at [369, 8] on button "End Class" at bounding box center [372, 8] width 28 height 8
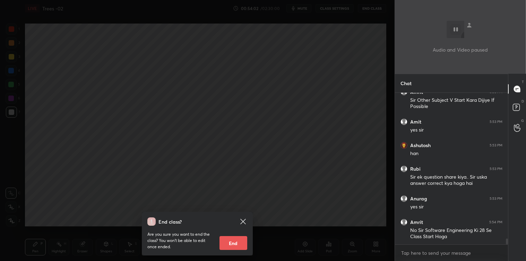
click at [227, 238] on button "End" at bounding box center [233, 243] width 28 height 14
type textarea "x"
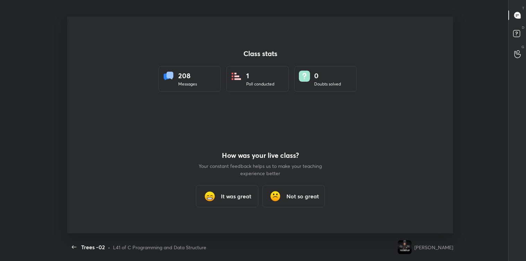
scroll to position [0, 0]
click at [227, 193] on h3 "It was great" at bounding box center [236, 196] width 30 height 8
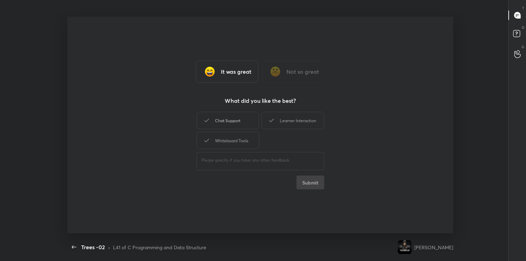
click at [226, 117] on div "Chat Support" at bounding box center [227, 120] width 62 height 17
click at [282, 118] on div "Learner Interaction" at bounding box center [292, 120] width 62 height 17
click at [243, 140] on div "Whiteboard Tools" at bounding box center [227, 140] width 62 height 17
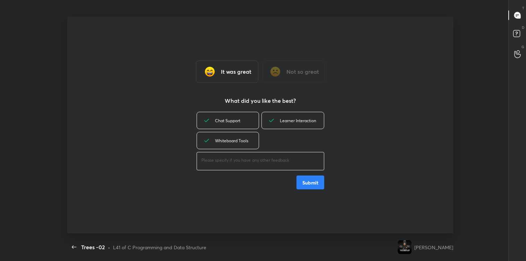
click at [236, 158] on textarea at bounding box center [260, 160] width 118 height 7
type textarea "great"
click at [310, 181] on button "Submit" at bounding box center [310, 183] width 28 height 14
